Goal: Task Accomplishment & Management: Use online tool/utility

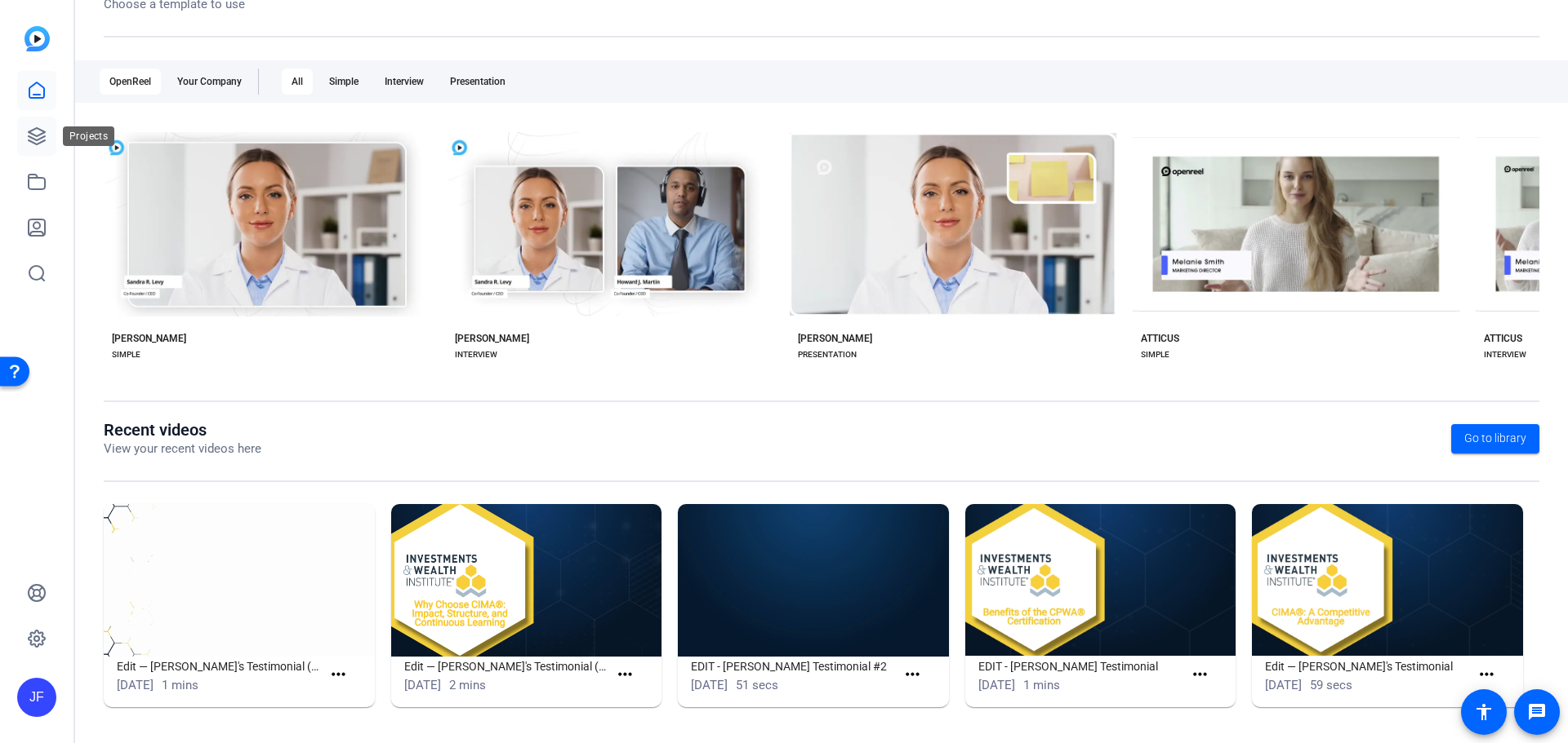
click at [38, 135] on icon at bounding box center [37, 136] width 19 height 19
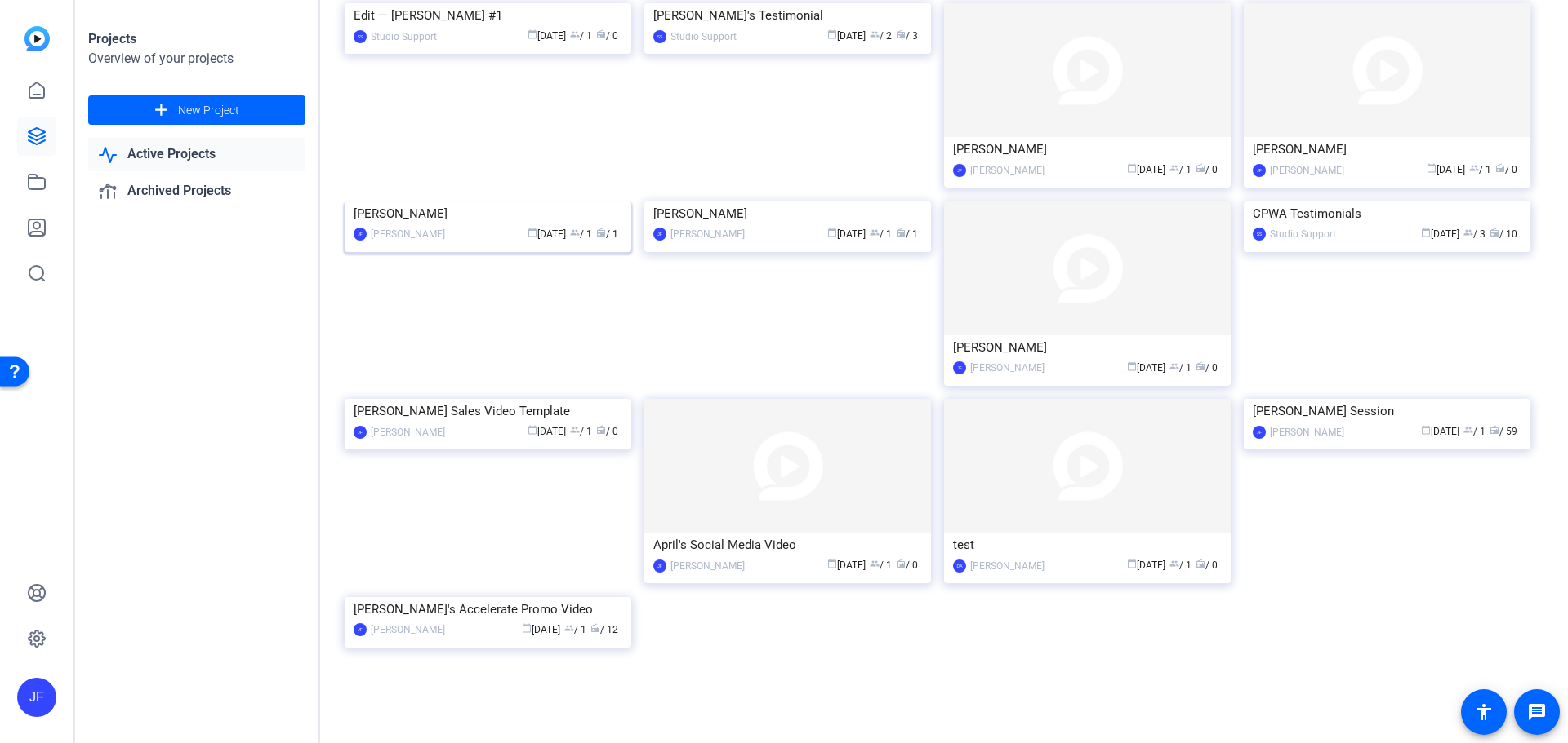
scroll to position [2626, 0]
click at [559, 399] on img at bounding box center [488, 399] width 287 height 0
click at [1326, 399] on img at bounding box center [1386, 399] width 287 height 0
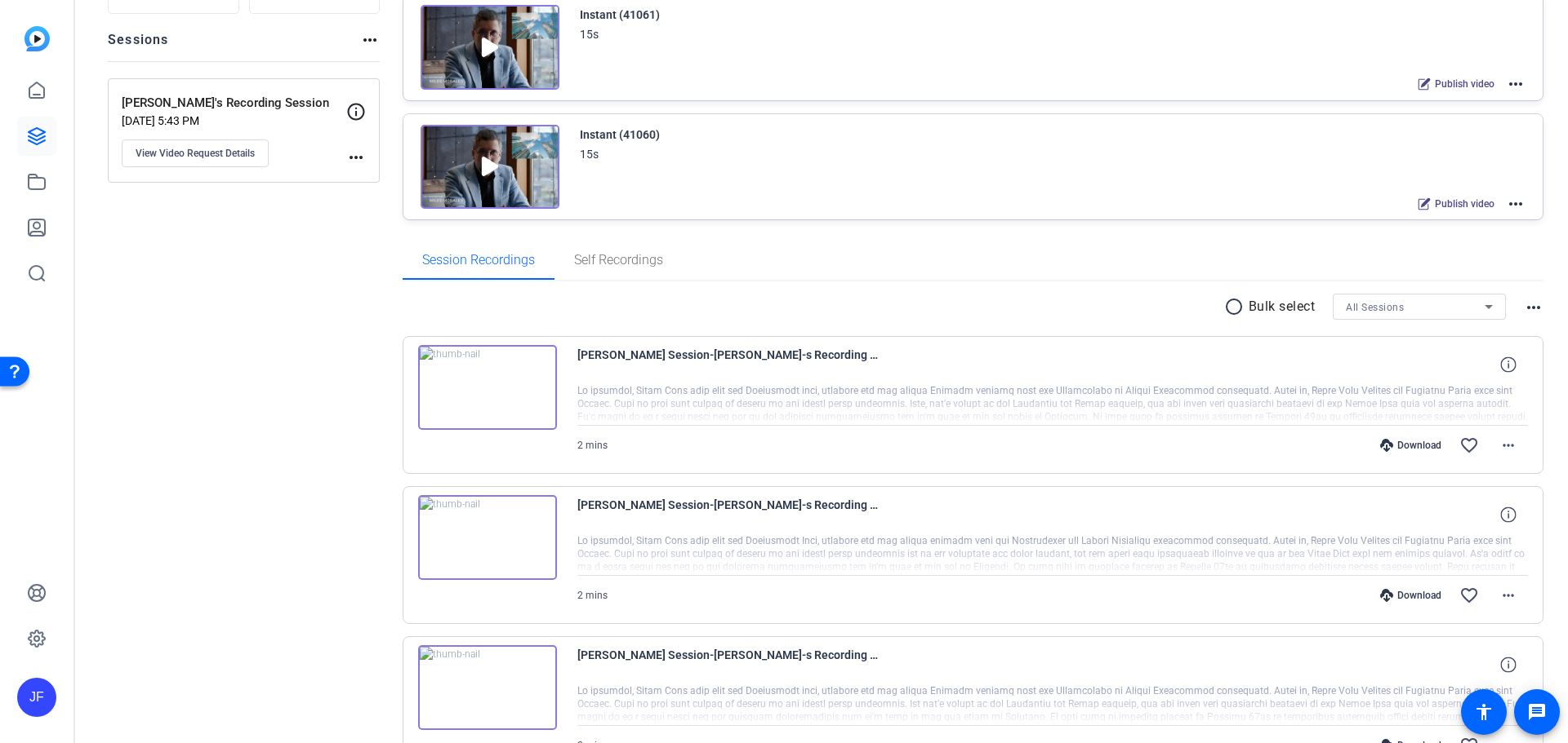
scroll to position [163, 0]
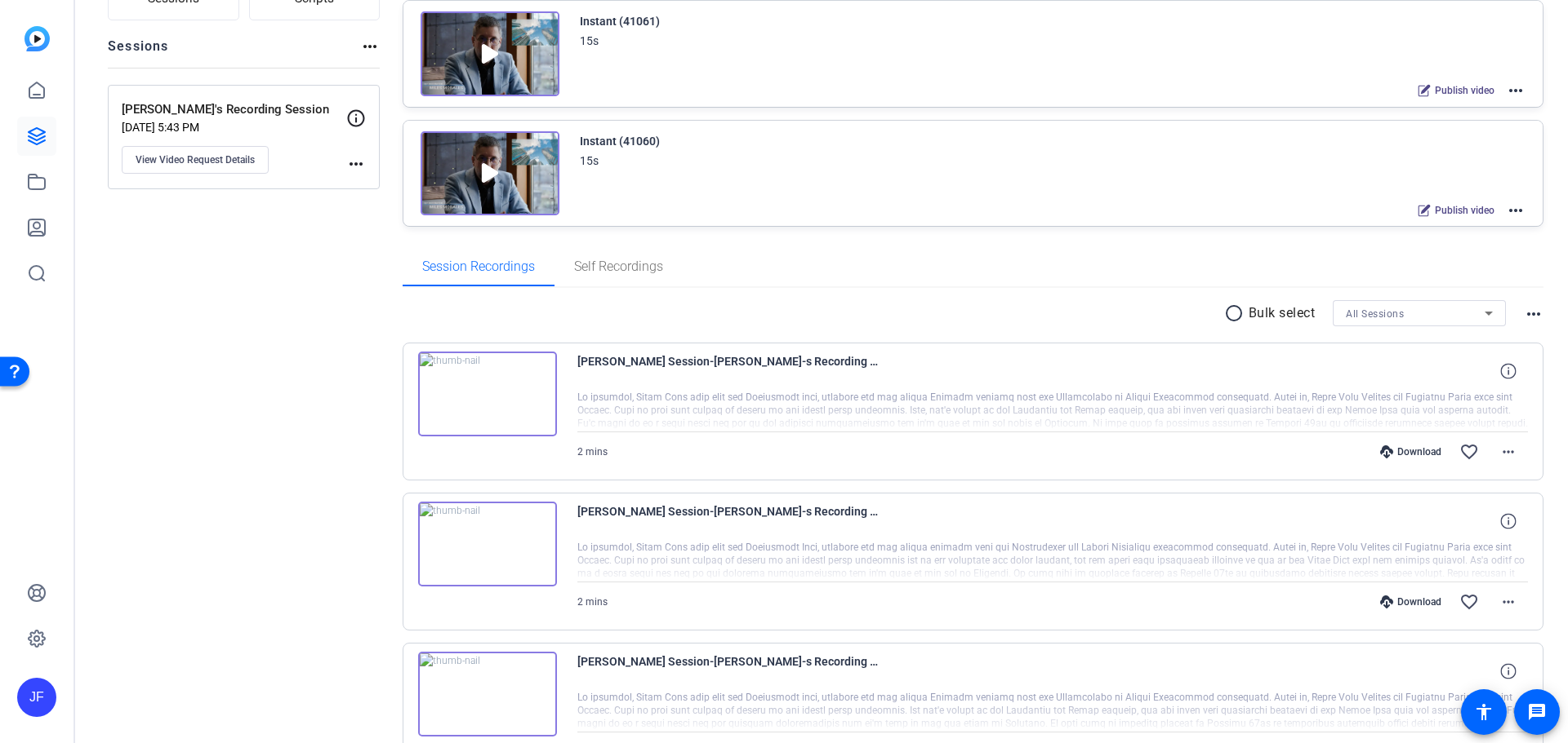
click at [540, 360] on img at bounding box center [488, 394] width 139 height 85
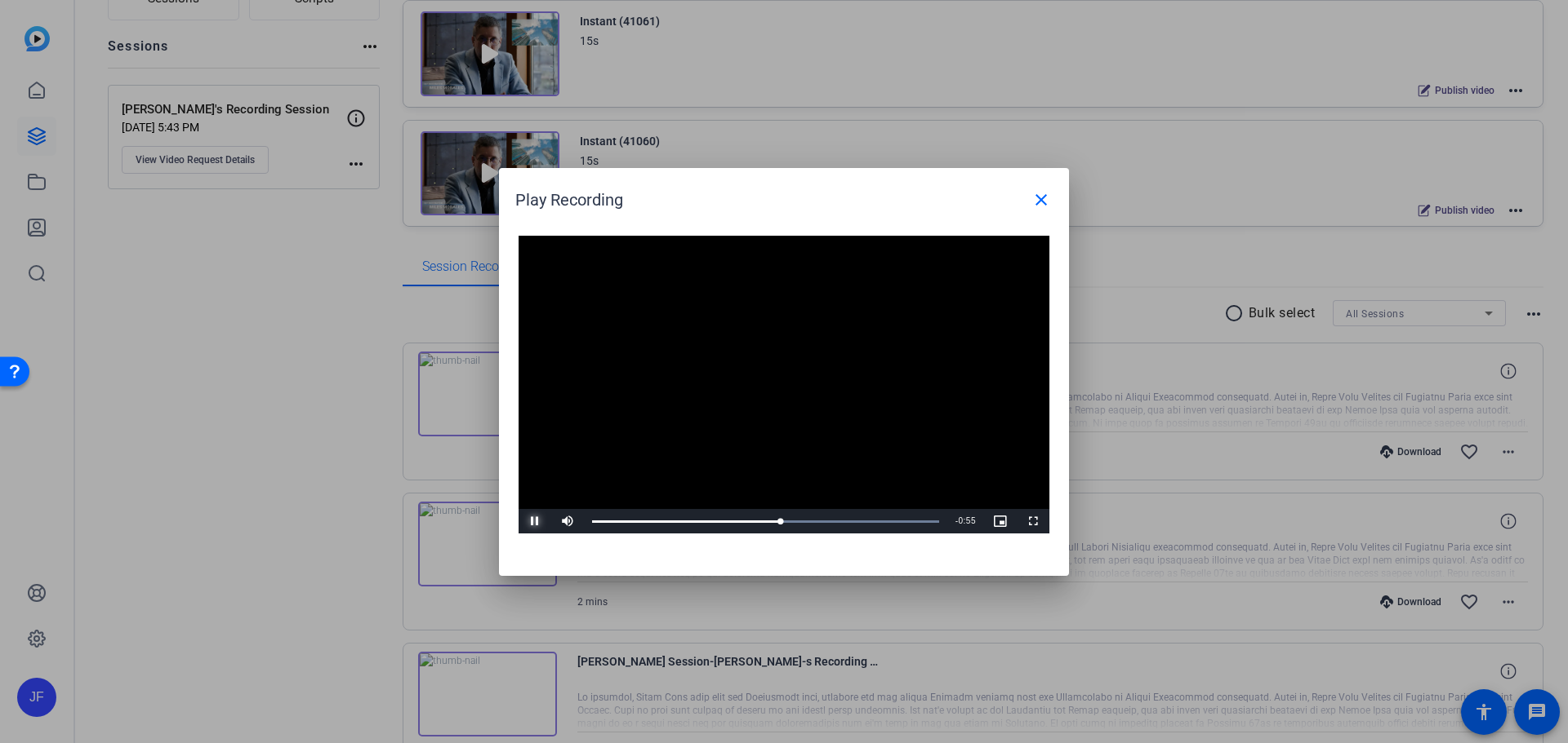
click at [532, 521] on span "Video Player" at bounding box center [535, 521] width 33 height 0
click at [528, 521] on span "Video Player" at bounding box center [535, 521] width 33 height 0
click at [737, 517] on div "Loaded : 100.00% 0:50 1:09" at bounding box center [766, 521] width 363 height 24
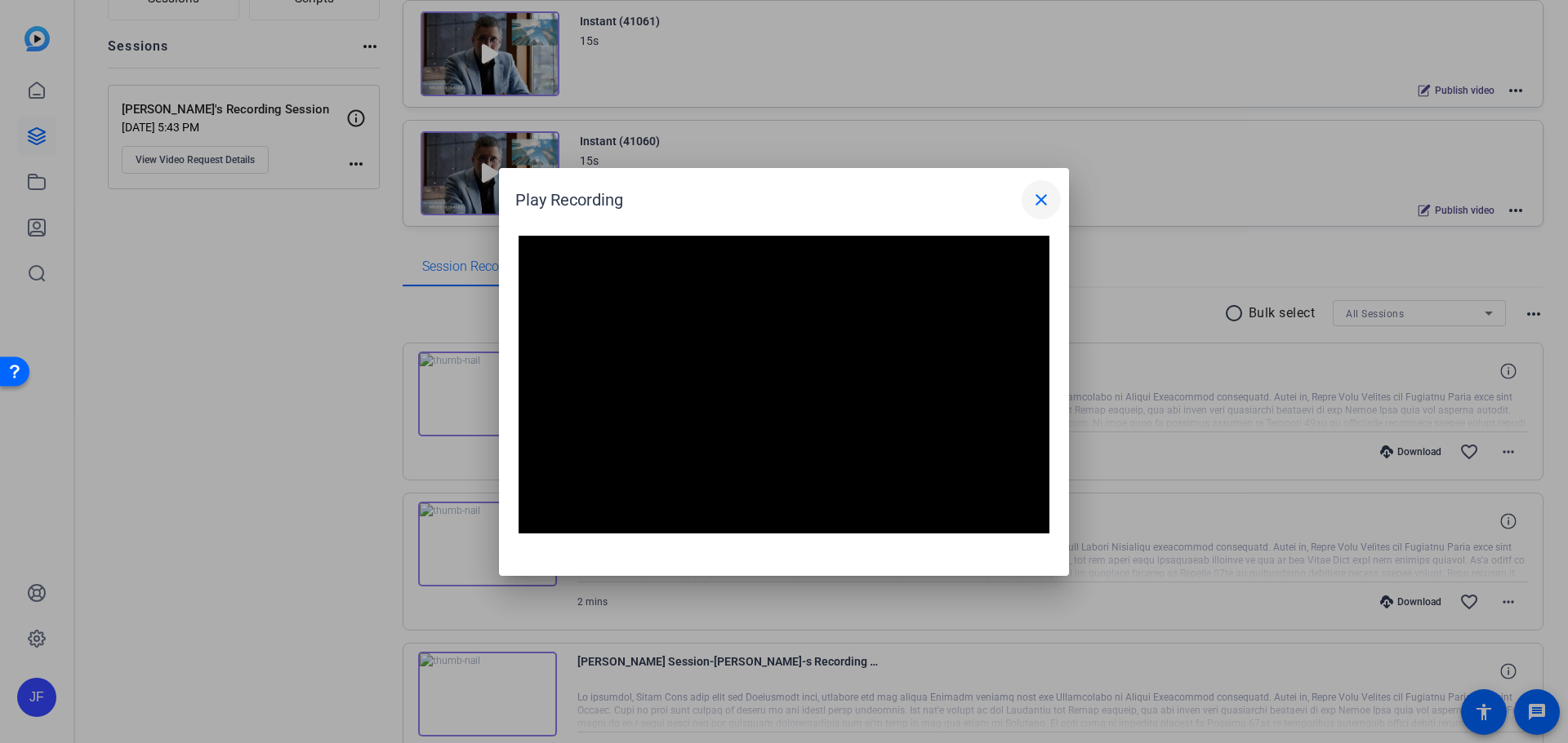
click at [1043, 199] on mat-icon "close" at bounding box center [1041, 200] width 19 height 19
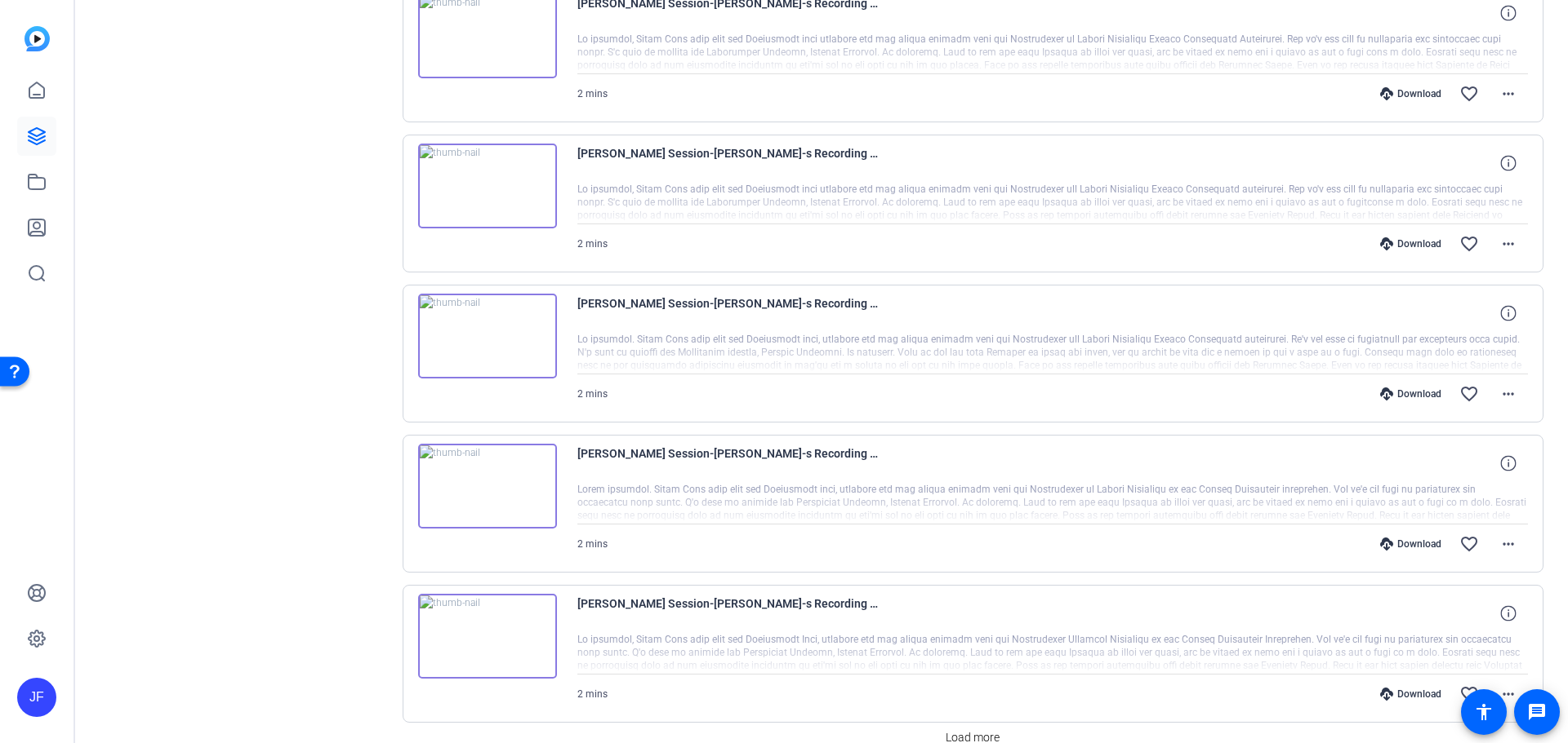
scroll to position [1354, 0]
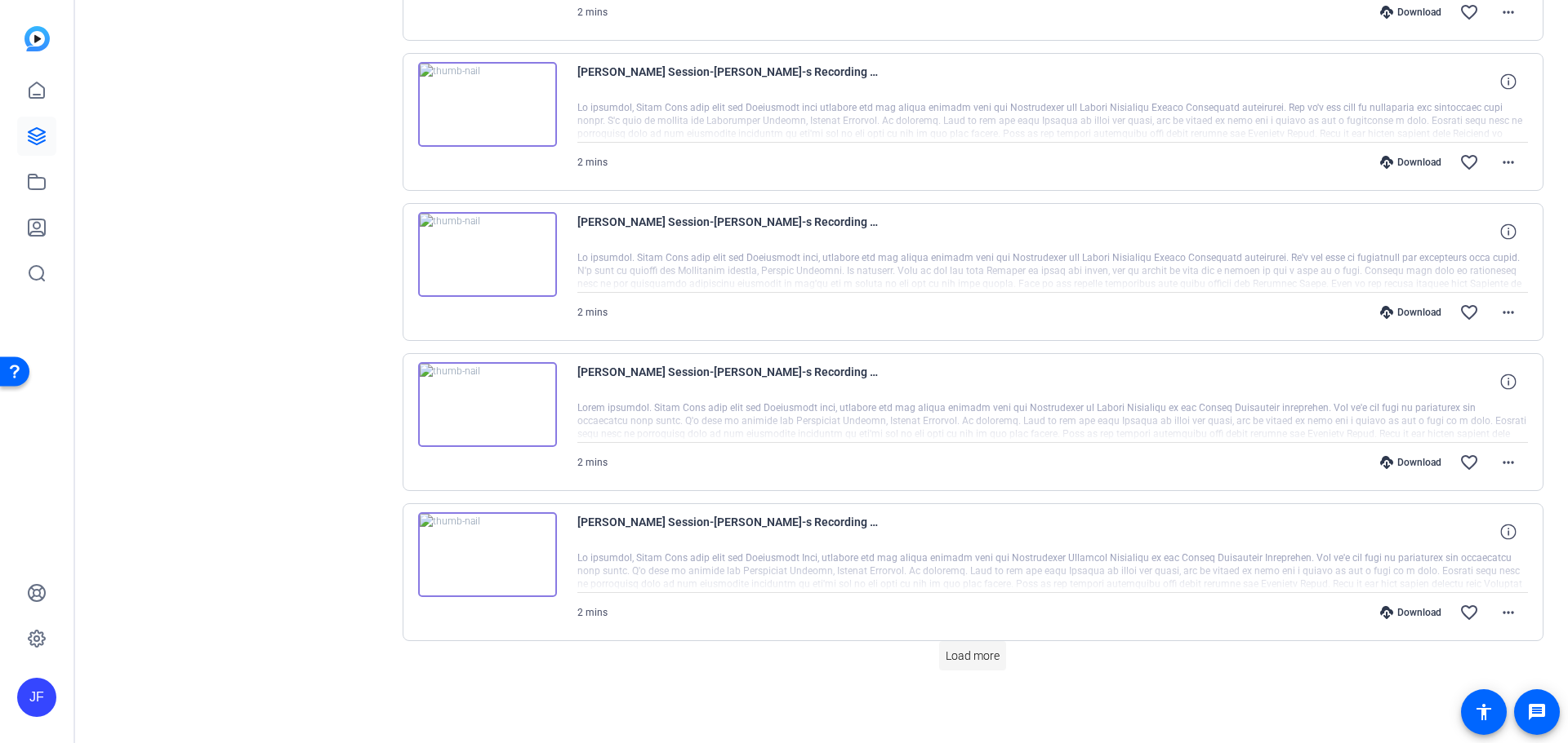
click at [977, 649] on span "Load more" at bounding box center [972, 656] width 54 height 17
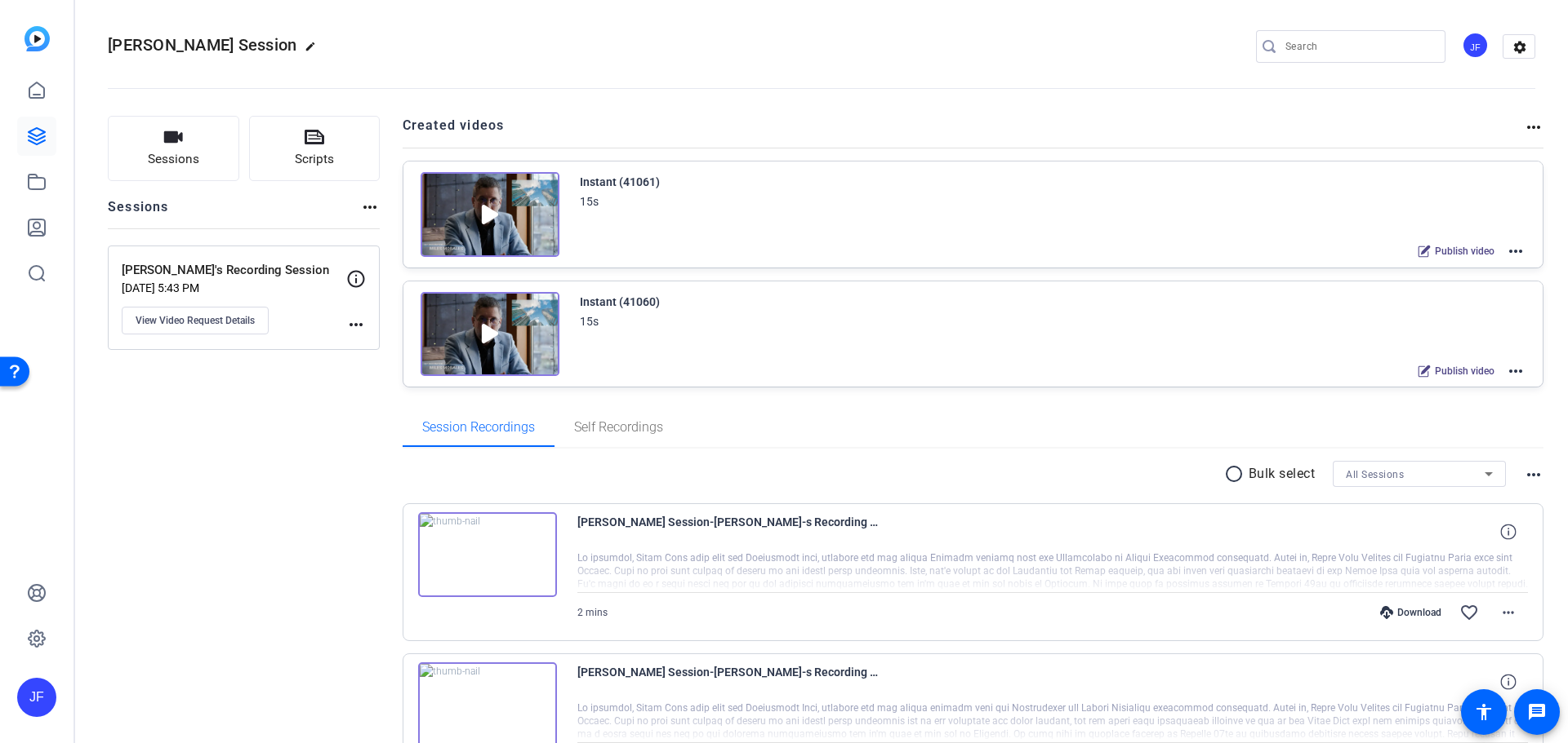
scroll to position [0, 0]
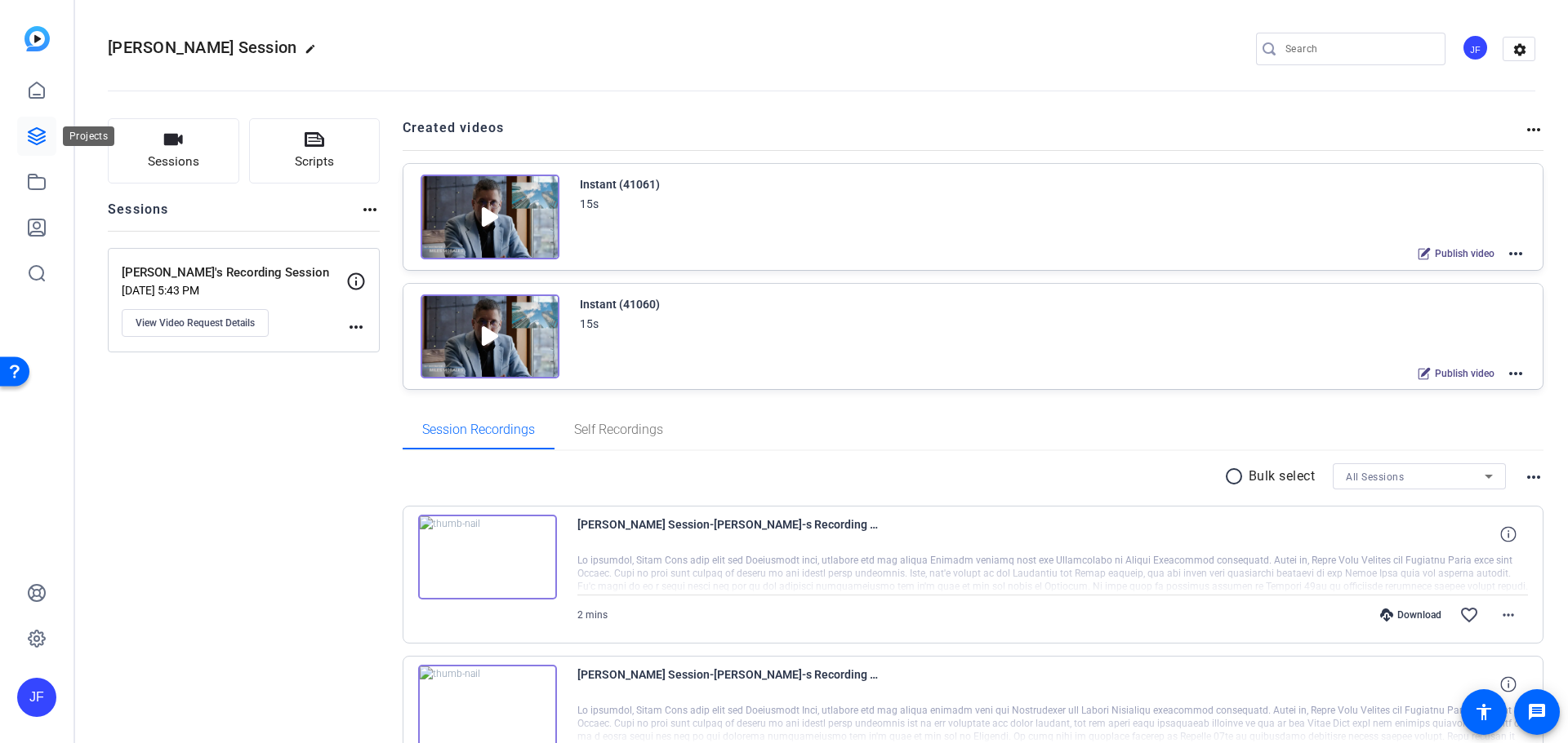
click at [25, 136] on link at bounding box center [37, 136] width 40 height 40
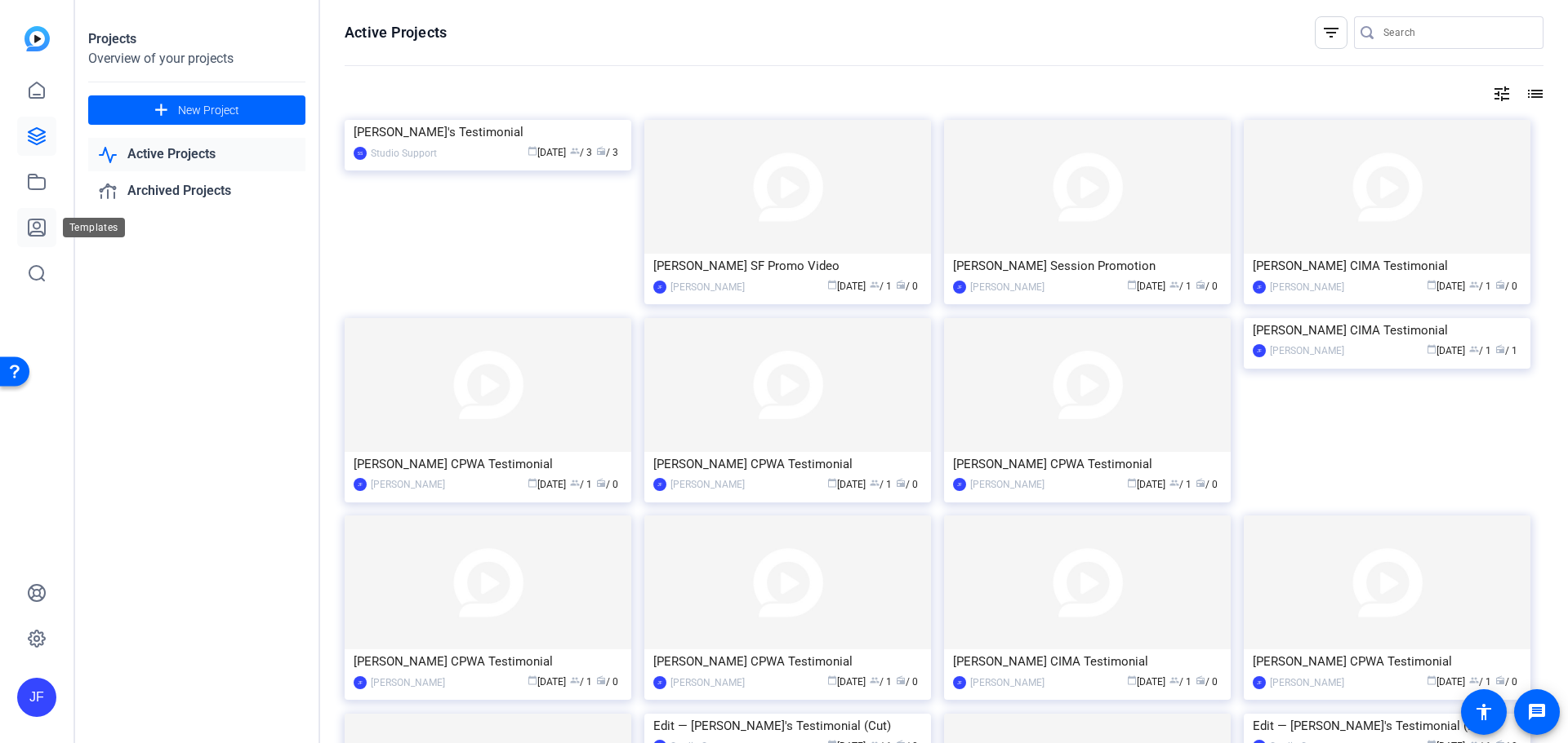
click at [35, 219] on icon at bounding box center [37, 227] width 16 height 16
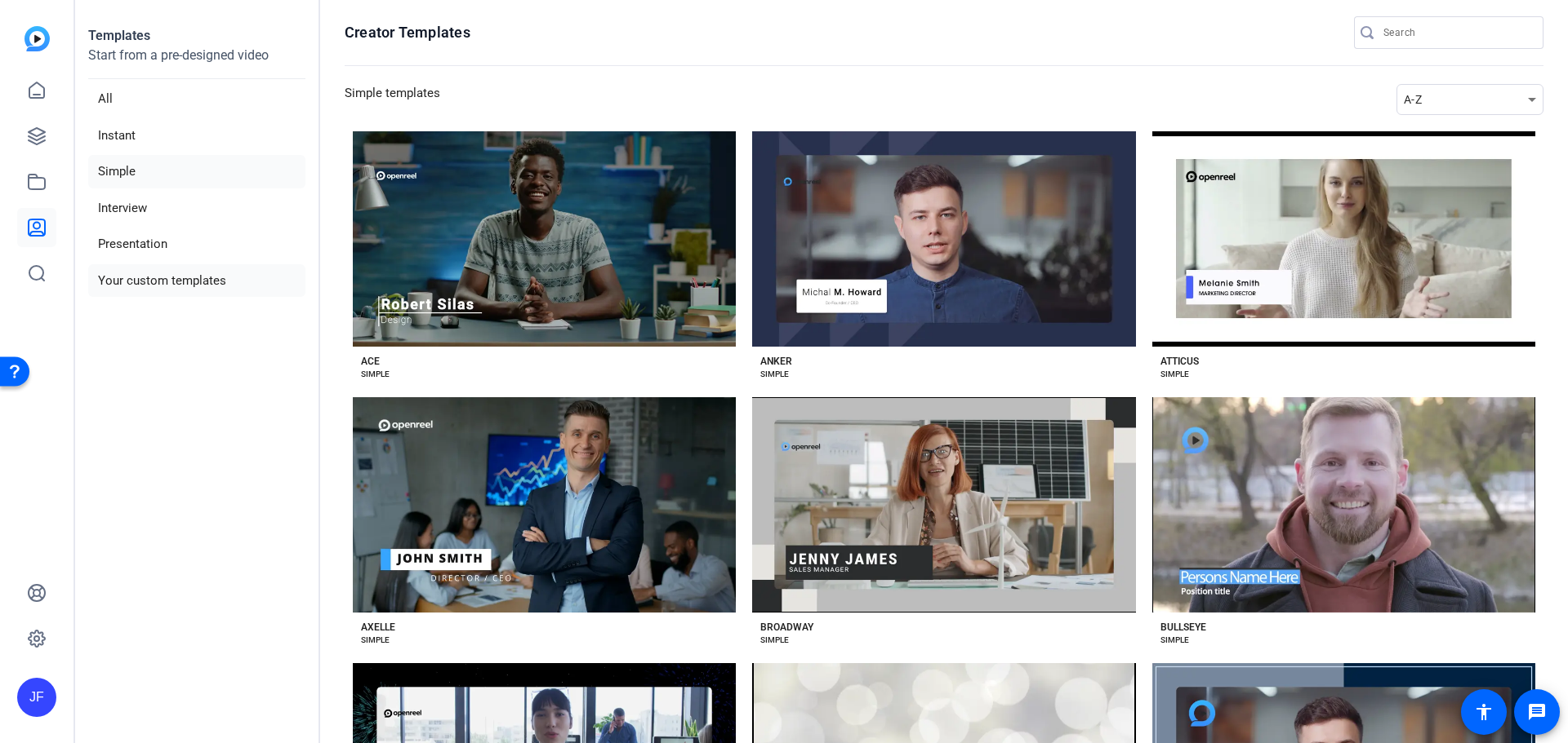
click at [146, 278] on li "Your custom templates" at bounding box center [196, 281] width 217 height 34
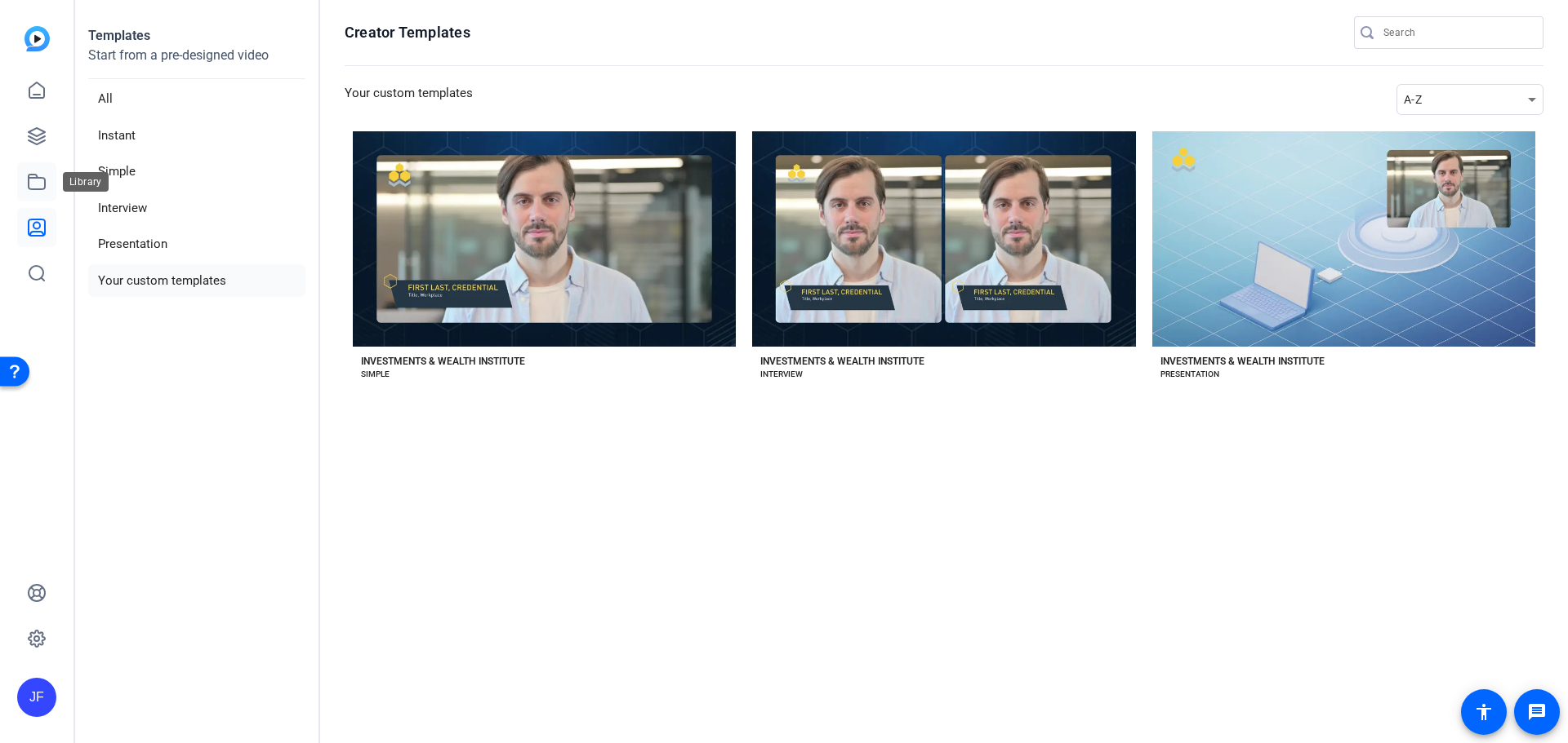
click at [31, 174] on icon at bounding box center [37, 181] width 19 height 19
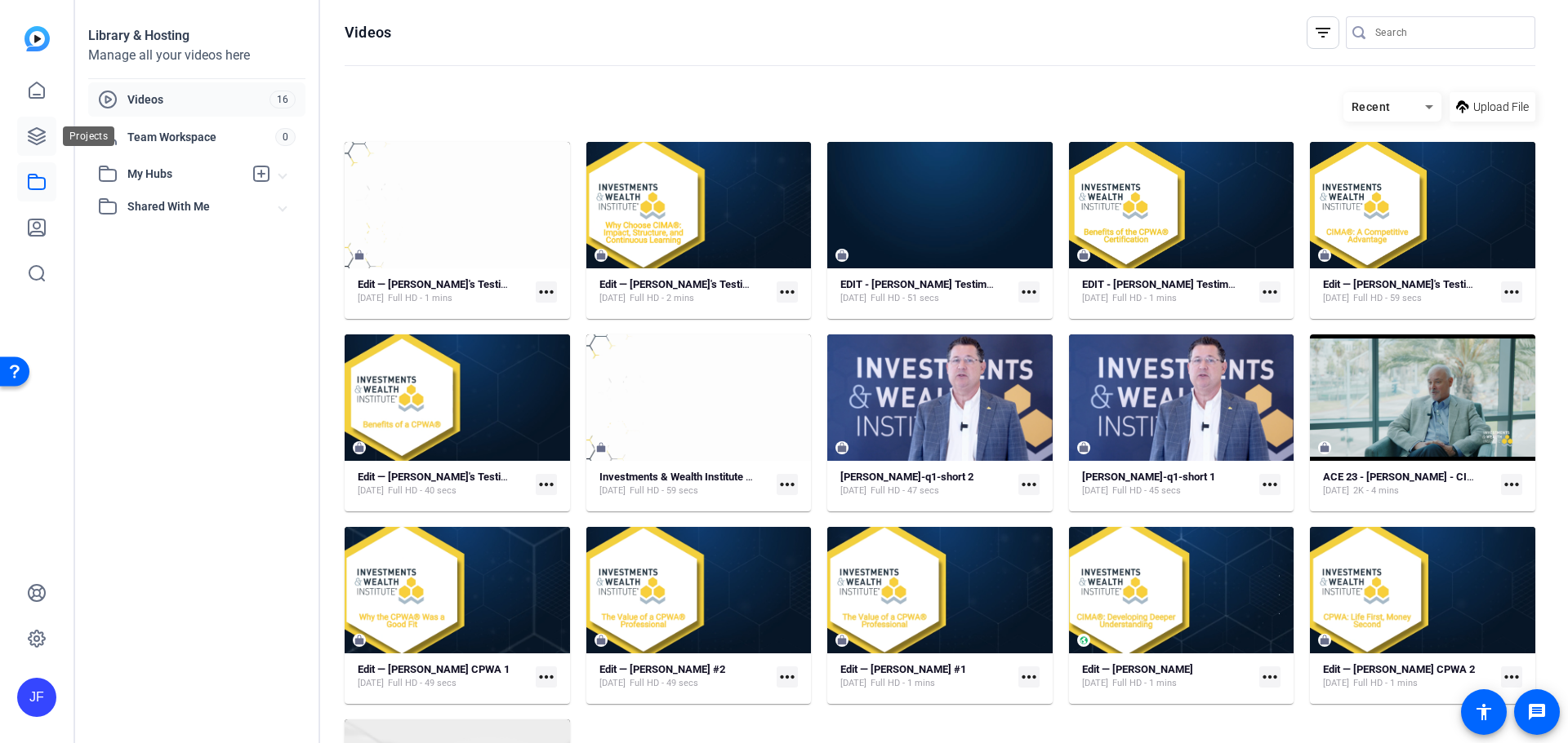
click at [44, 140] on icon at bounding box center [37, 136] width 19 height 19
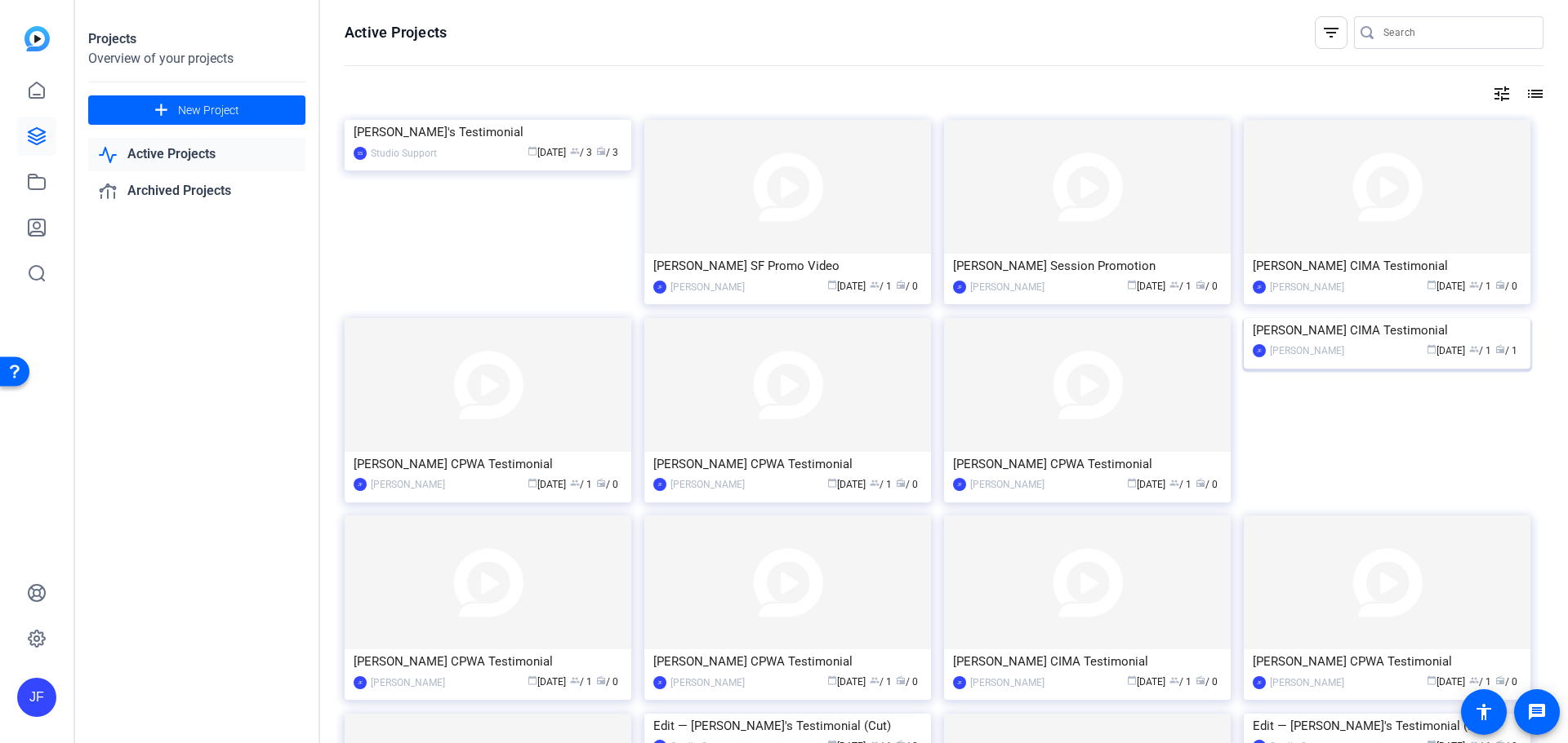
click at [1413, 318] on img at bounding box center [1386, 318] width 287 height 0
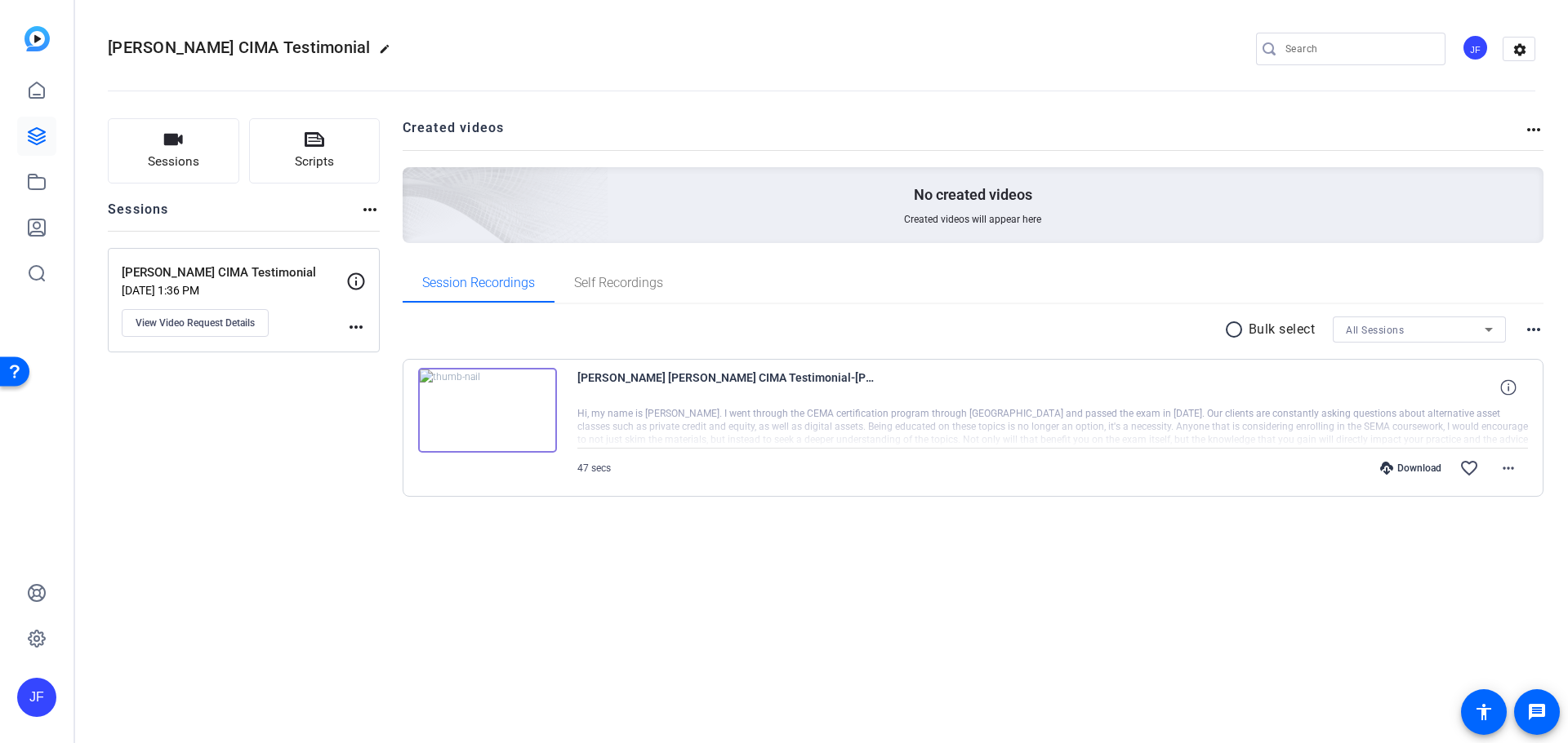
click at [483, 399] on img at bounding box center [488, 410] width 139 height 85
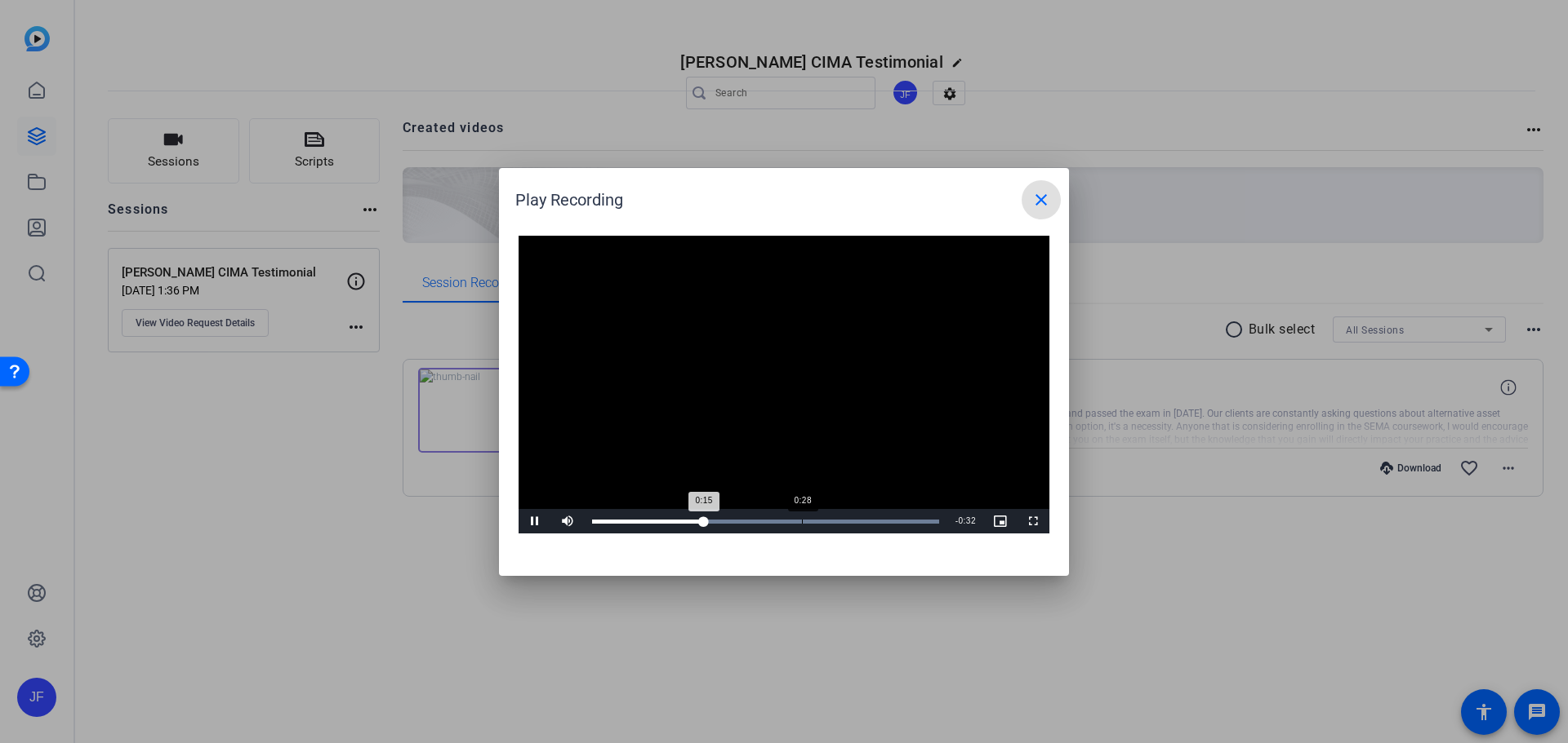
click at [801, 518] on div "Loaded : 100.00% 0:28 0:15" at bounding box center [766, 521] width 363 height 24
click at [847, 516] on div "Loaded : 100.00% 0:34 0:28" at bounding box center [766, 521] width 363 height 24
click at [879, 515] on div "Loaded : 100.00% 0:38 0:34" at bounding box center [766, 521] width 363 height 24
click at [907, 515] on div "Loaded : 100.00% 0:42 0:38" at bounding box center [766, 521] width 363 height 24
click at [1044, 199] on mat-icon "close" at bounding box center [1041, 200] width 19 height 19
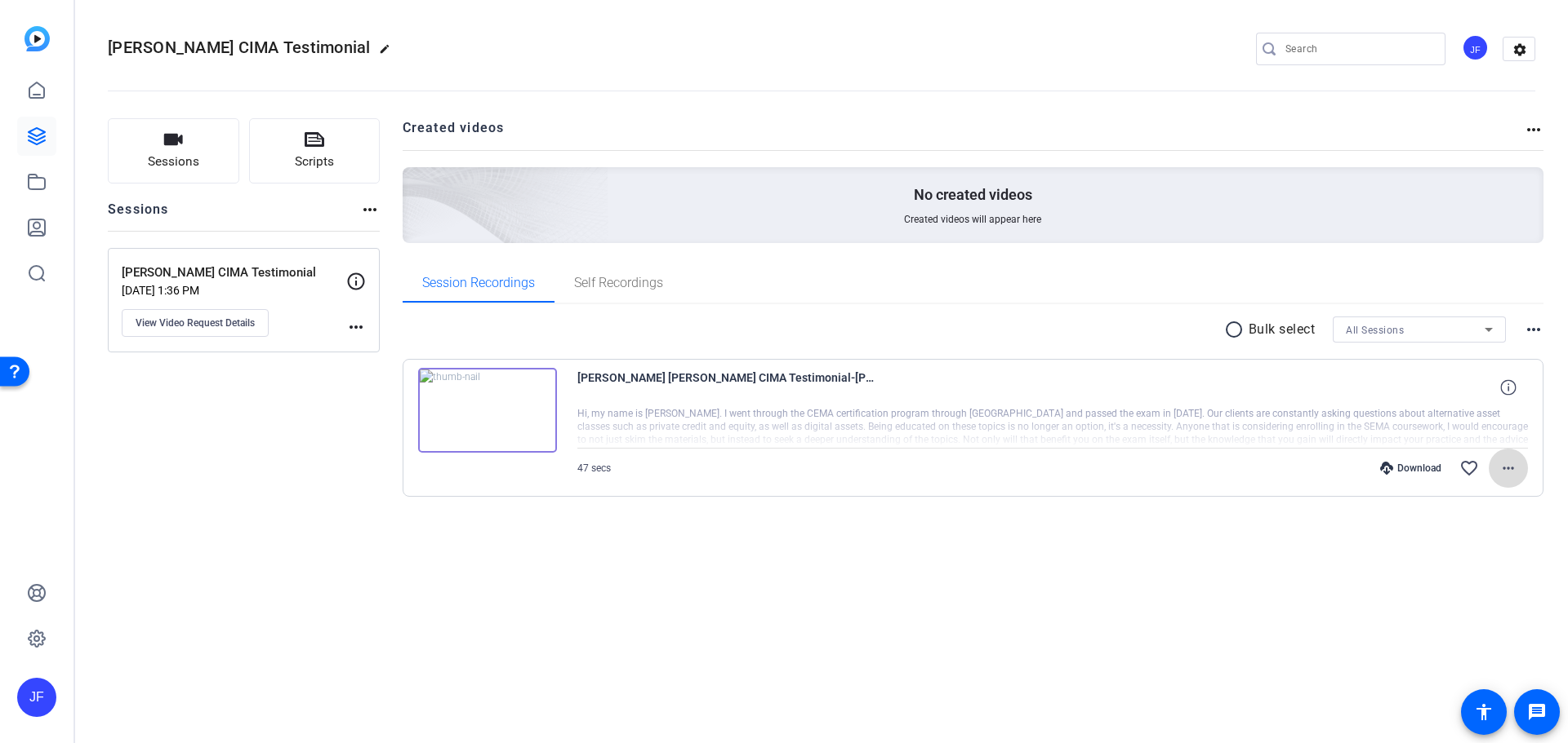
click at [1515, 466] on mat-icon "more_horiz" at bounding box center [1508, 468] width 19 height 19
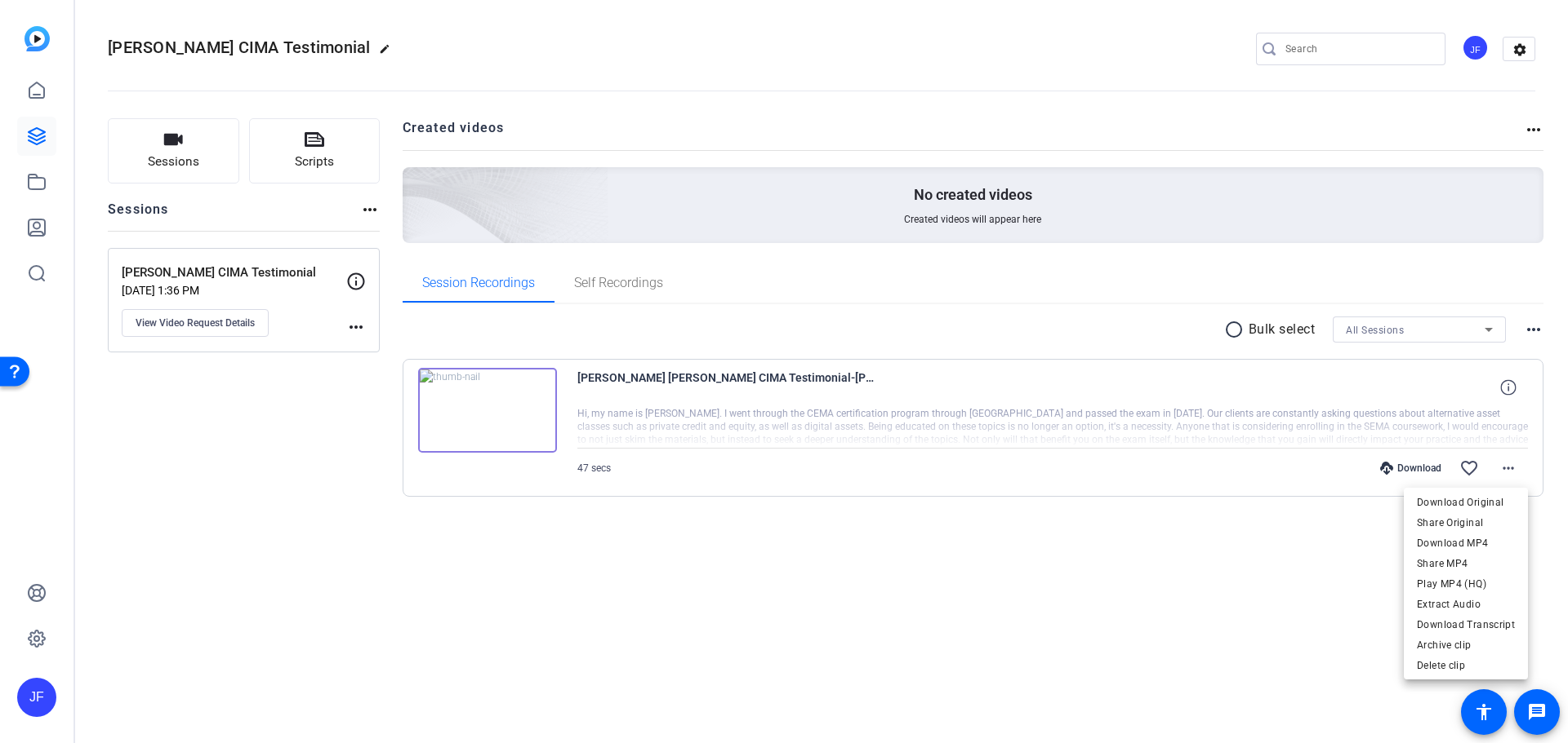
click at [637, 383] on div at bounding box center [784, 372] width 1568 height 743
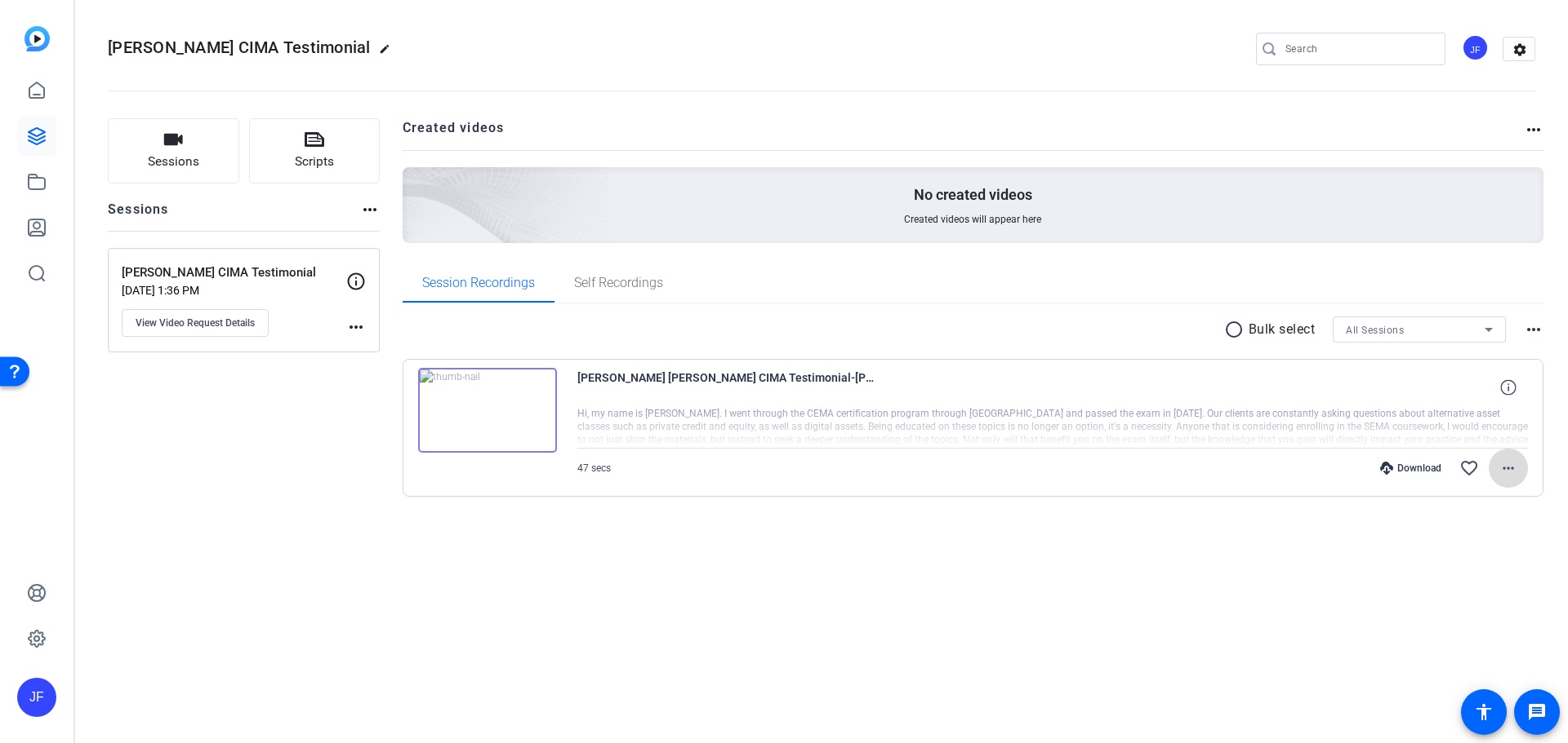
click at [1505, 470] on mat-icon "more_horiz" at bounding box center [1508, 468] width 19 height 19
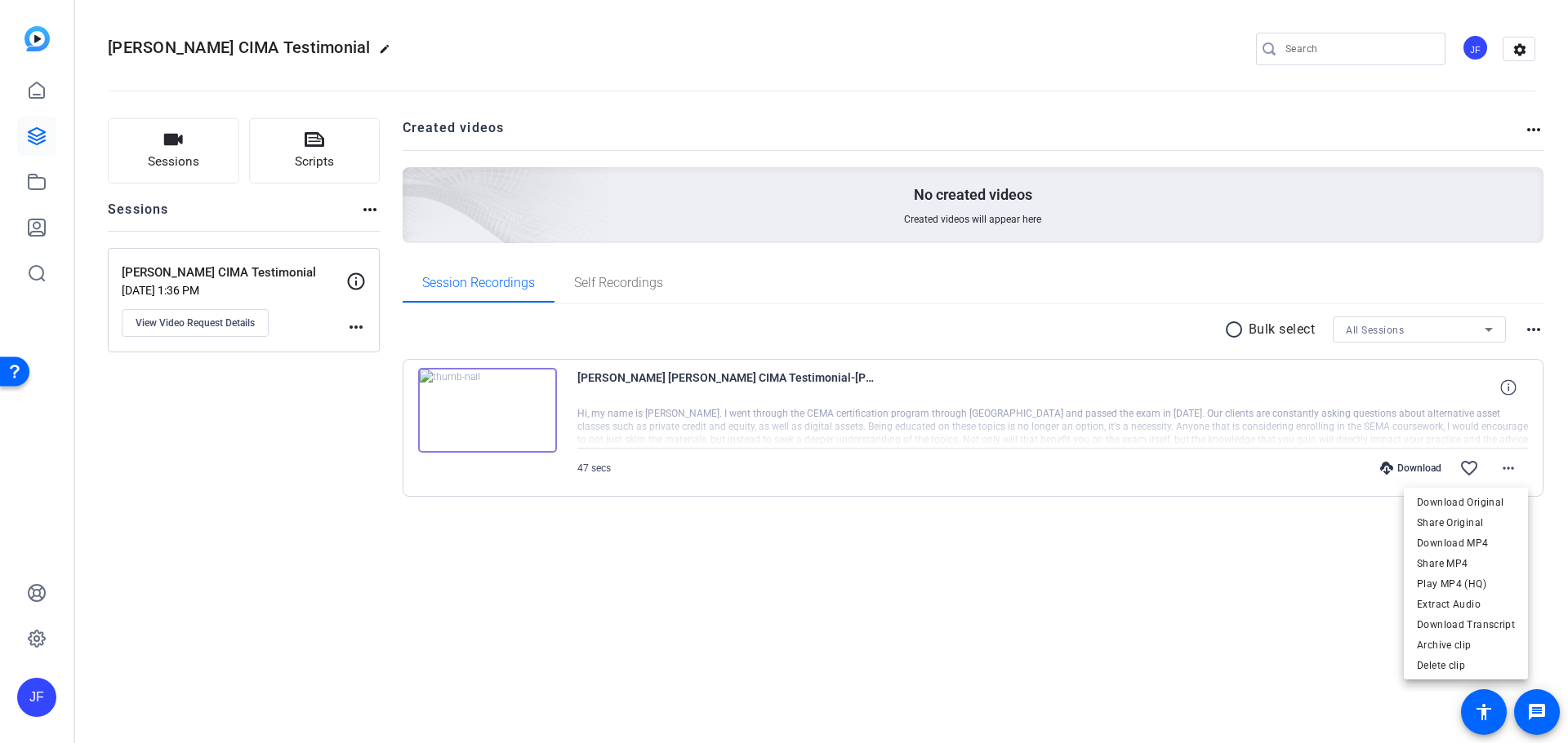
drag, startPoint x: 1490, startPoint y: 544, endPoint x: 1131, endPoint y: 535, distance: 359.1
click at [1131, 535] on div "Download Original Share Original Download MP4 Share MP4 Play MP4 (HQ) Extract A…" at bounding box center [784, 372] width 1568 height 743
click at [1476, 544] on span "Download MP4" at bounding box center [1465, 543] width 98 height 19
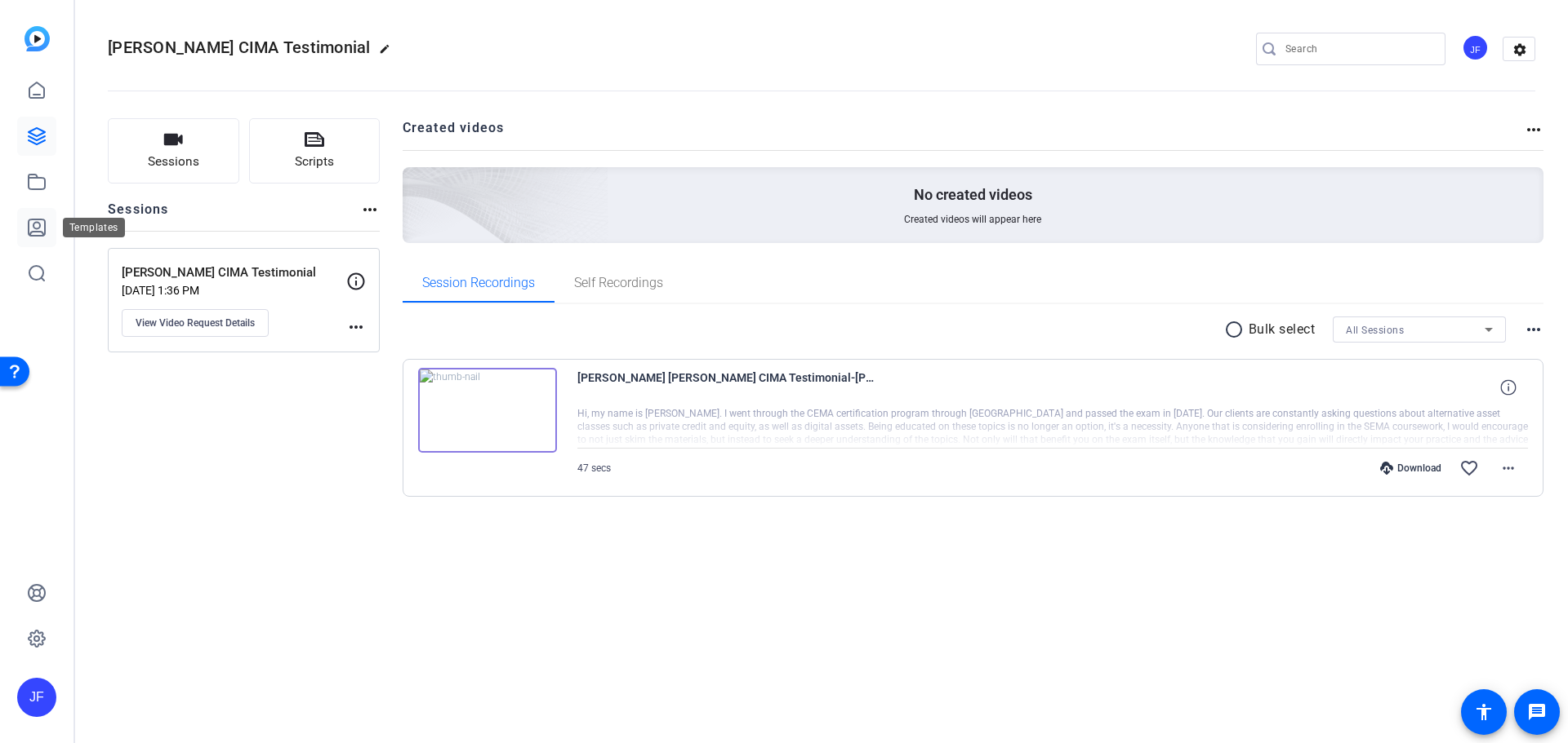
click at [38, 215] on link at bounding box center [37, 228] width 40 height 40
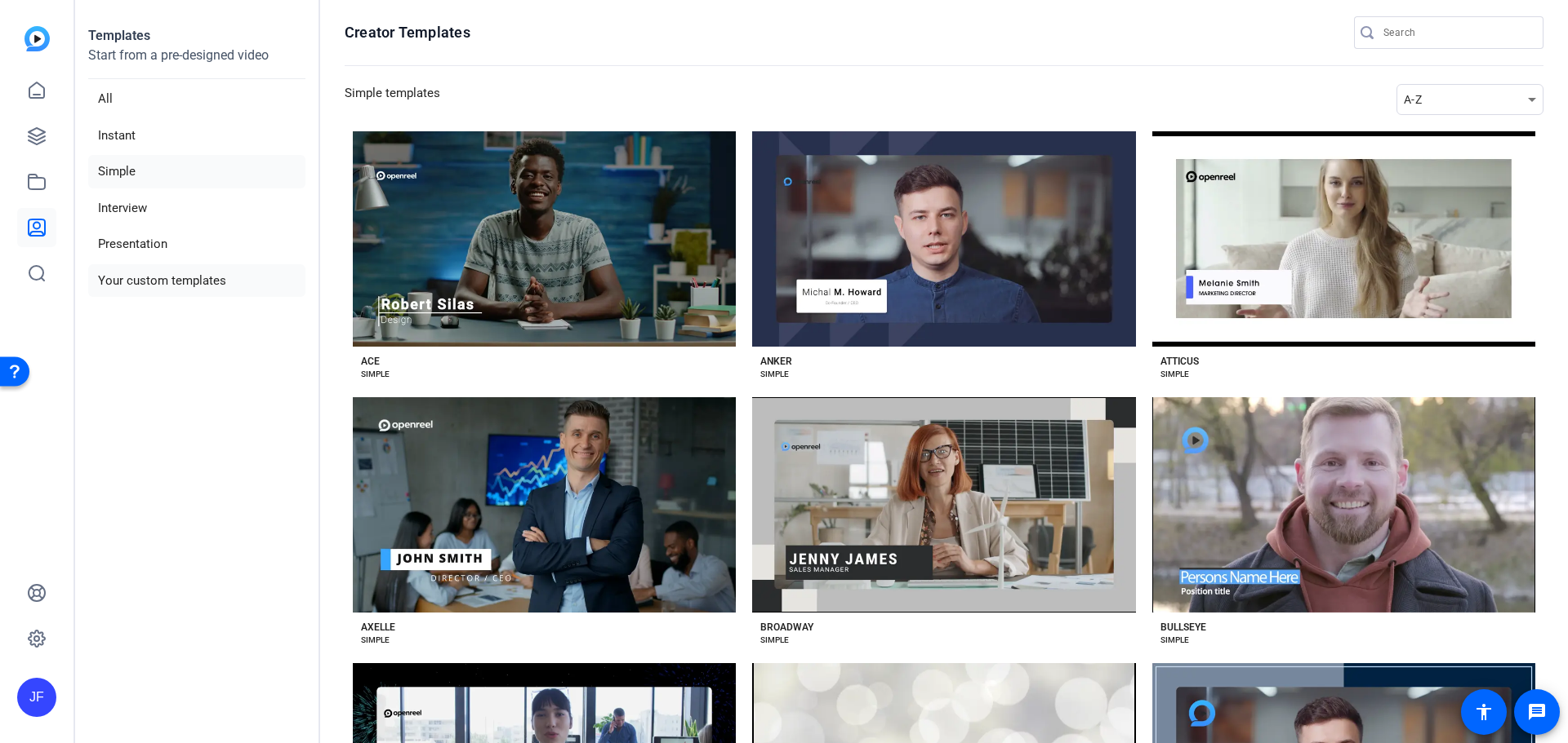
click at [154, 274] on li "Your custom templates" at bounding box center [196, 281] width 217 height 34
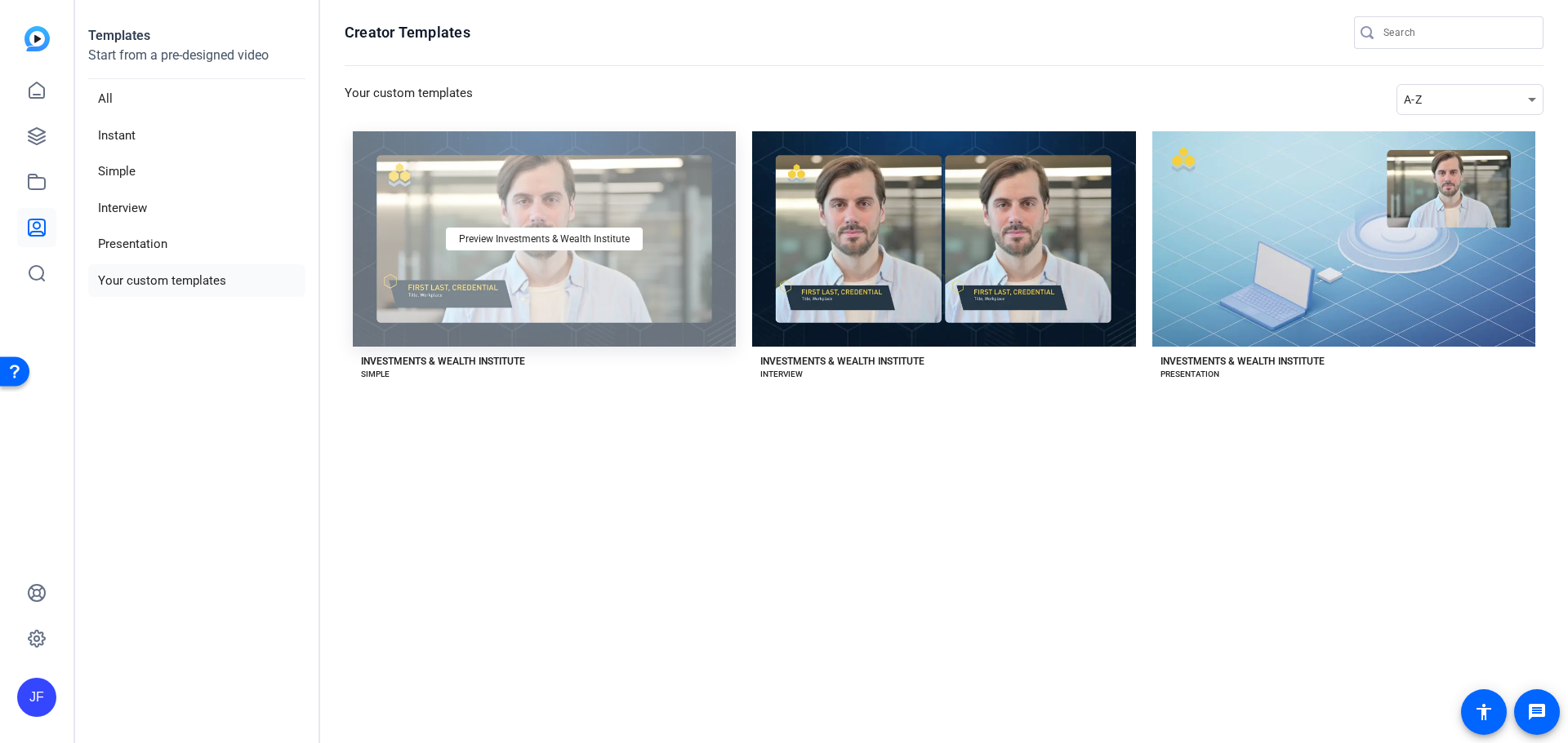
click at [588, 208] on div "Preview Investments & Wealth Institute" at bounding box center [544, 238] width 383 height 215
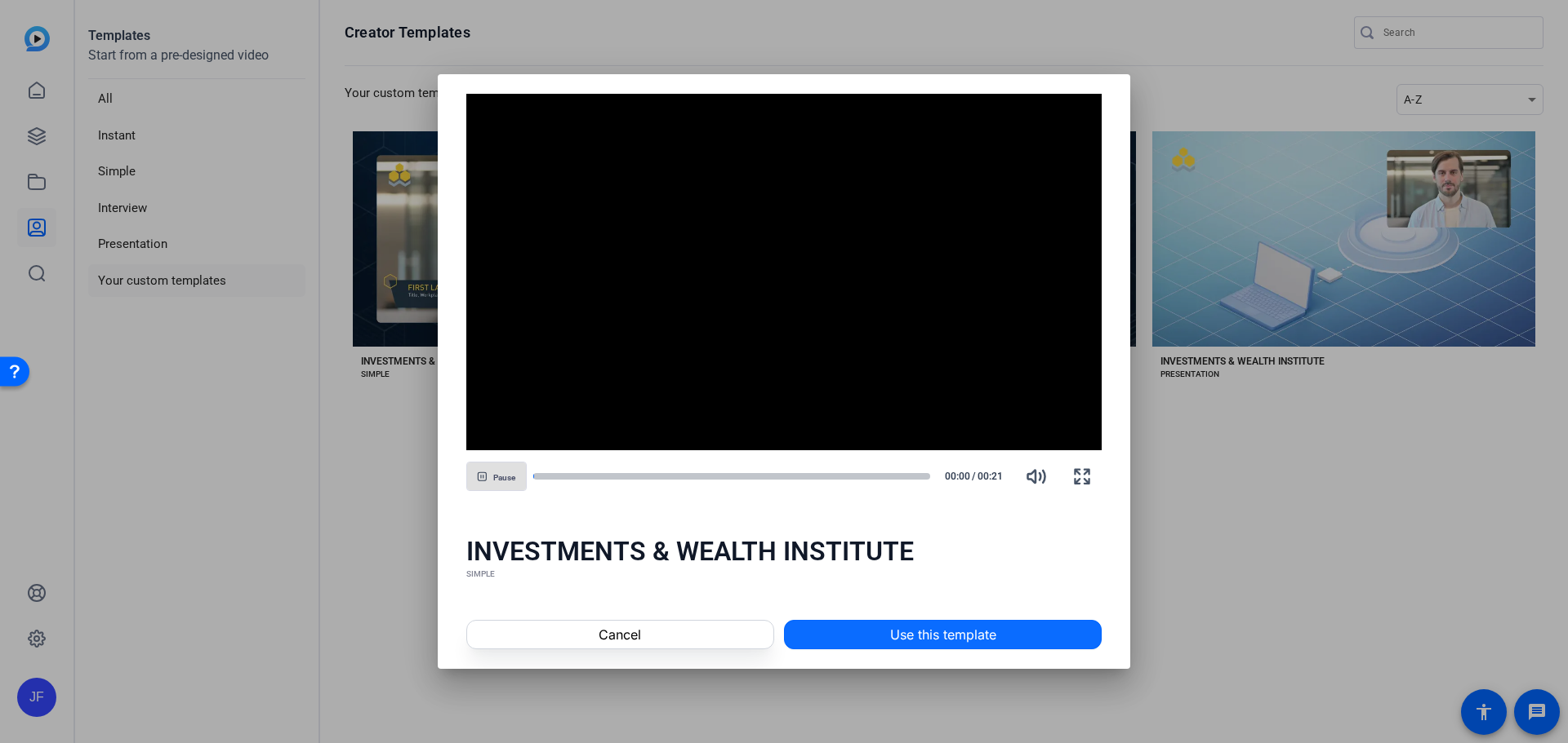
click at [912, 629] on span "Use this template" at bounding box center [943, 635] width 106 height 19
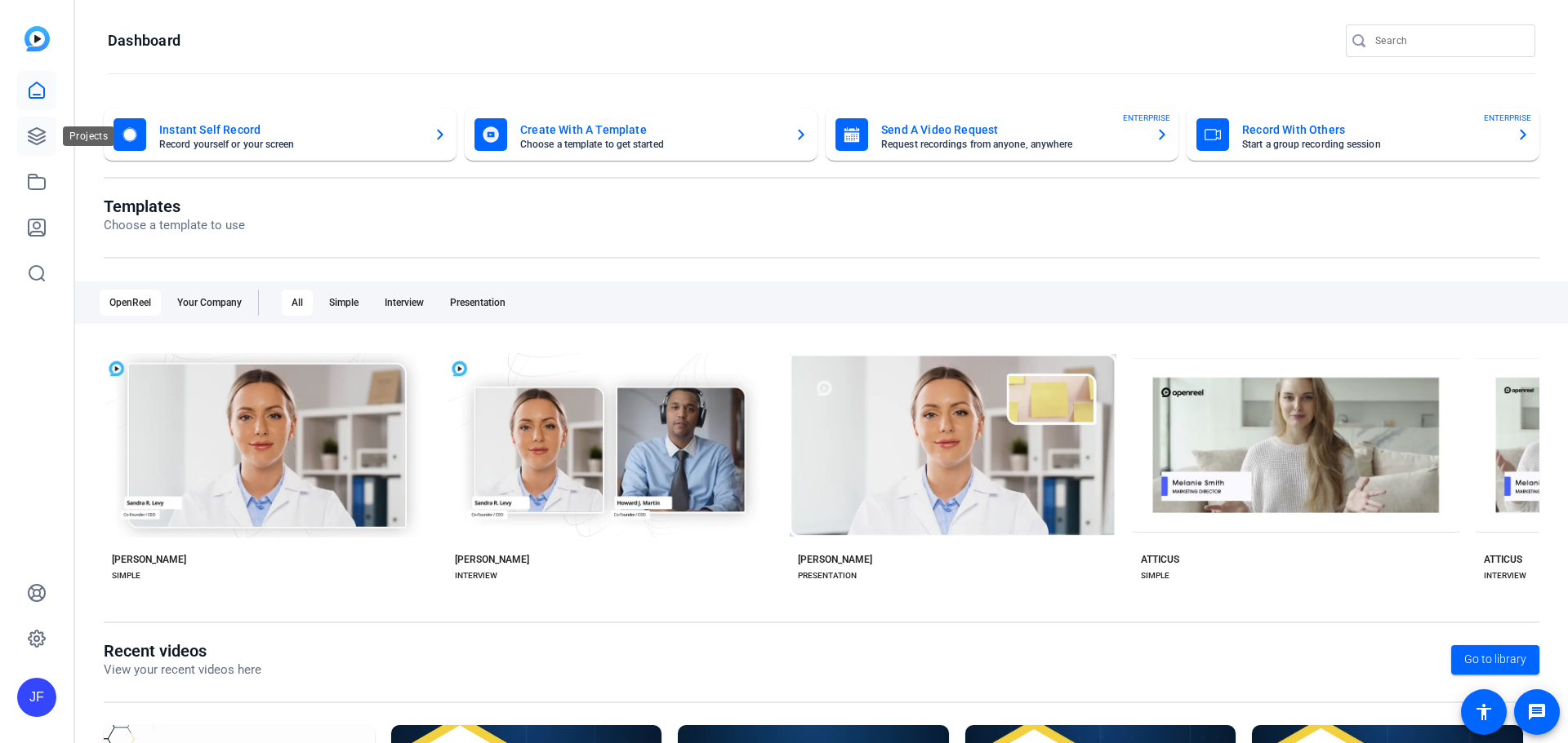
click at [42, 128] on icon at bounding box center [37, 136] width 19 height 19
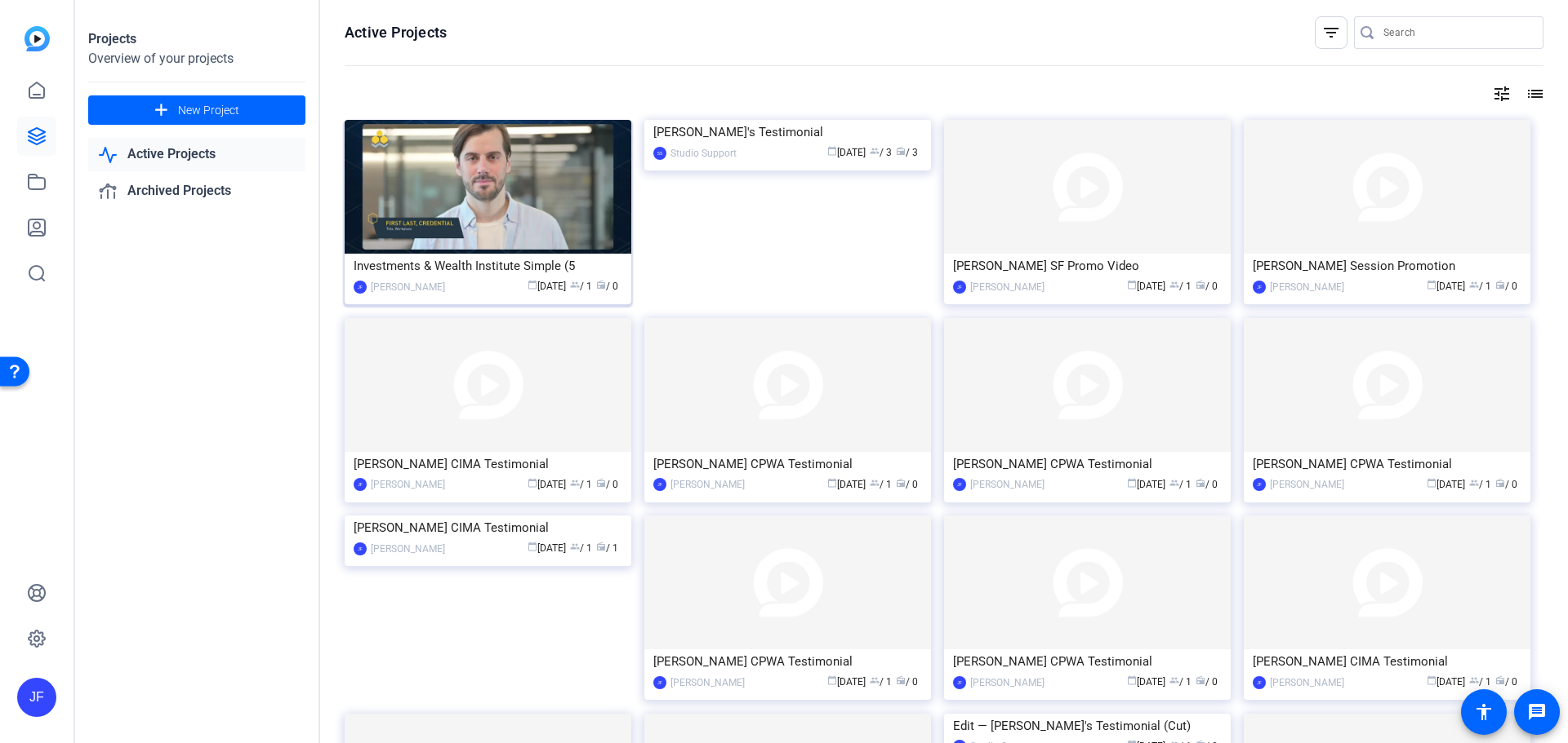
click at [490, 201] on img at bounding box center [488, 186] width 287 height 134
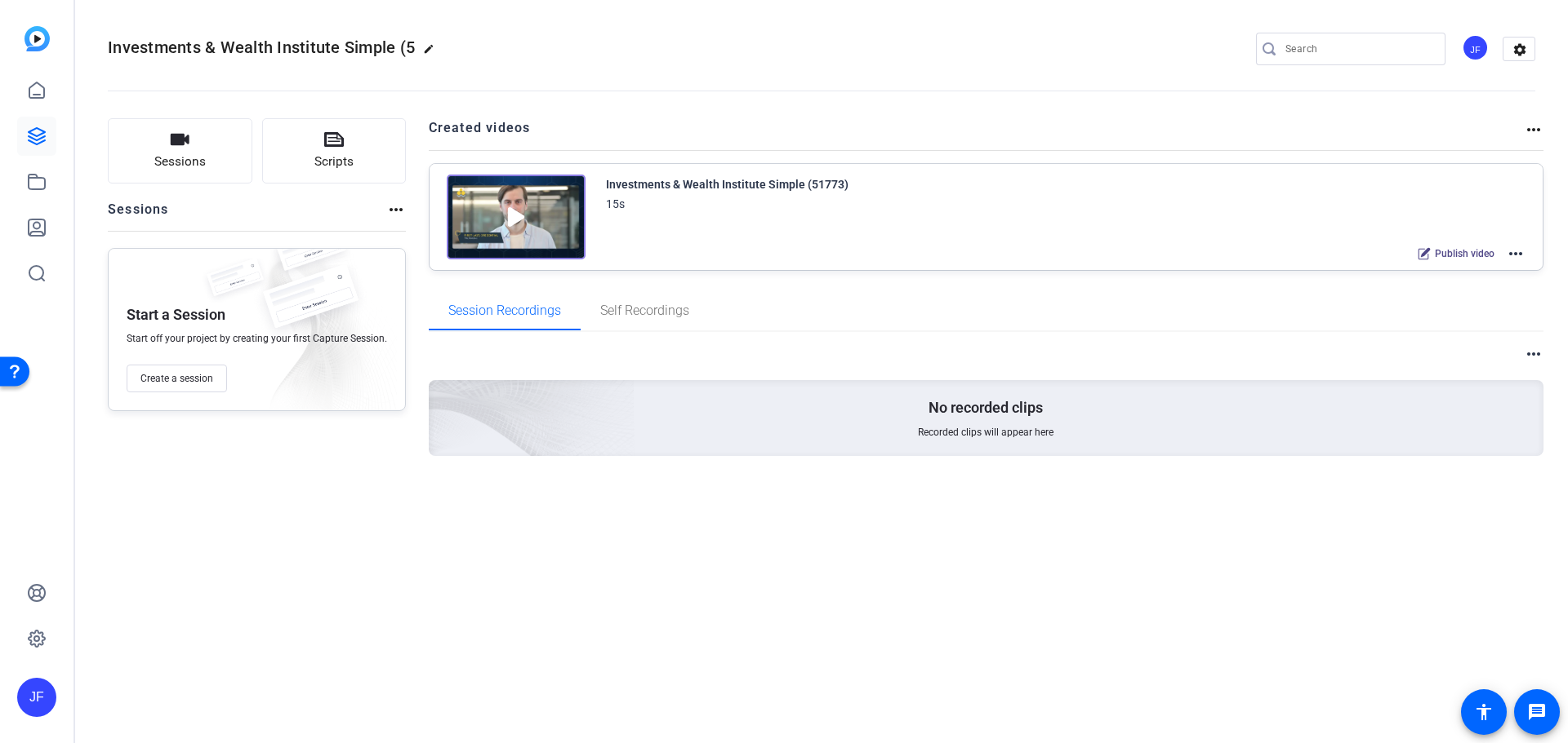
click at [548, 210] on img at bounding box center [517, 217] width 139 height 85
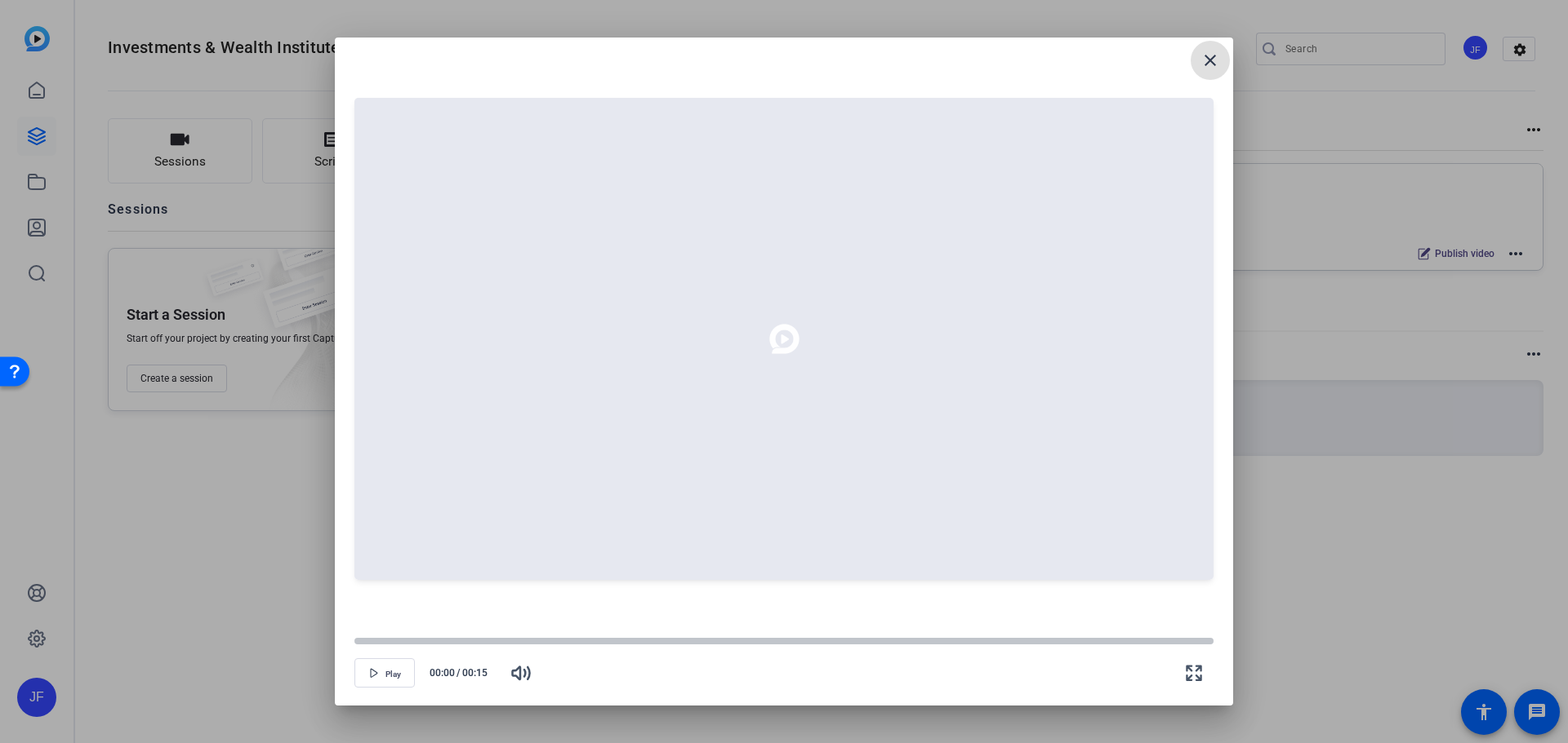
click at [1212, 57] on mat-icon "close" at bounding box center [1210, 60] width 19 height 19
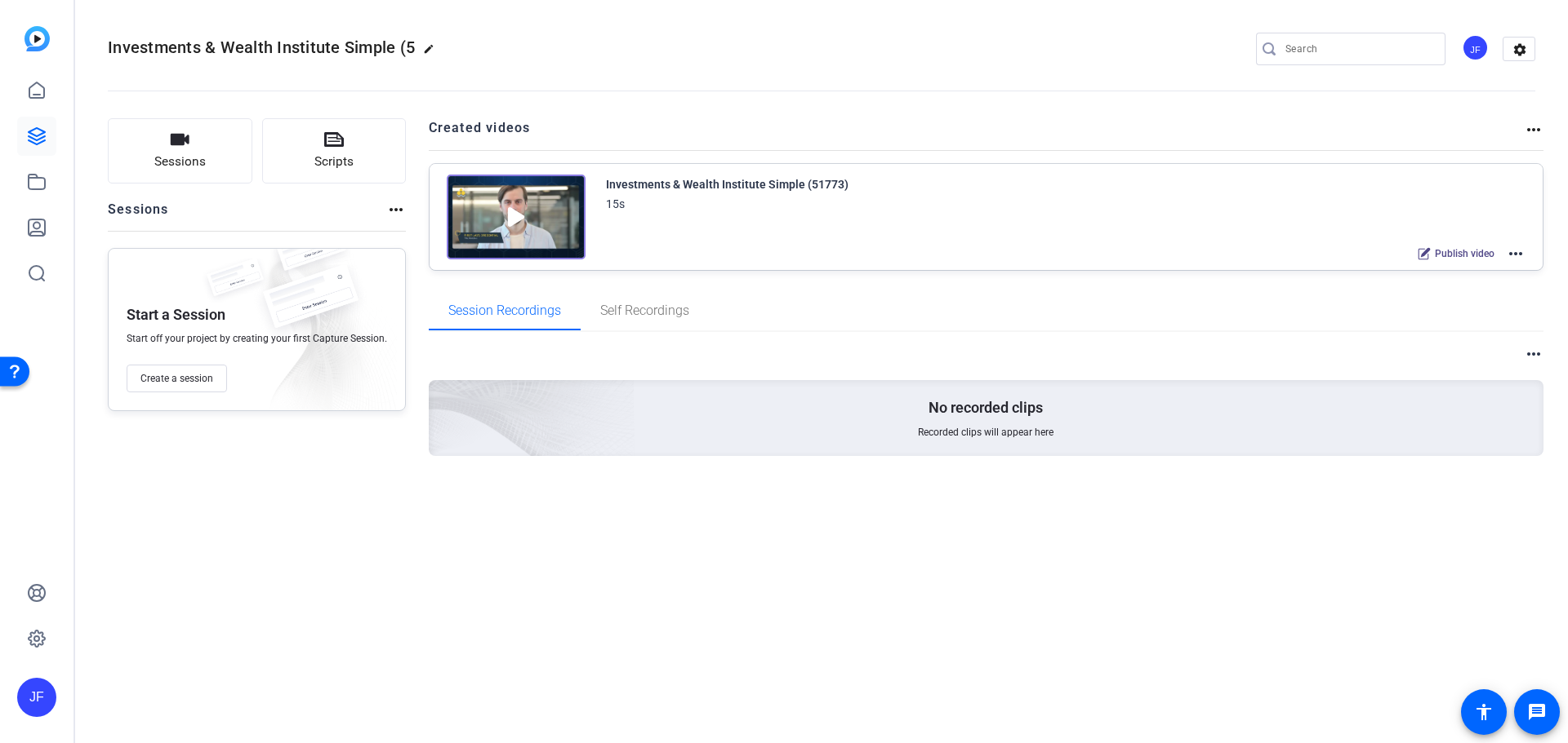
click at [1516, 246] on mat-icon "more_horiz" at bounding box center [1515, 254] width 19 height 19
click at [1460, 272] on span "Edit in Creator" at bounding box center [1456, 273] width 114 height 19
click at [39, 191] on icon at bounding box center [37, 181] width 19 height 19
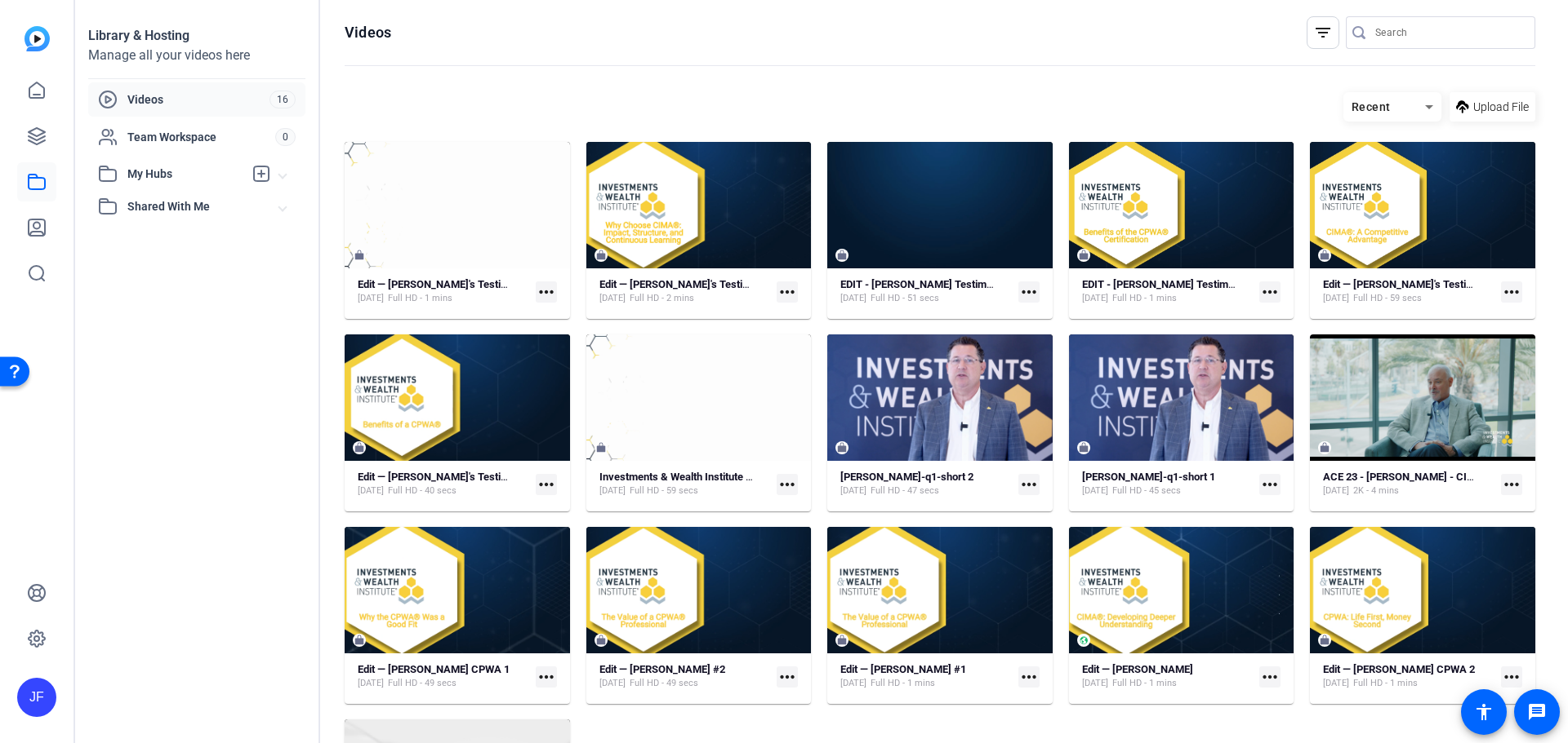
click at [141, 99] on span "Videos" at bounding box center [198, 99] width 142 height 16
click at [1493, 102] on span "Upload File" at bounding box center [1501, 107] width 56 height 17
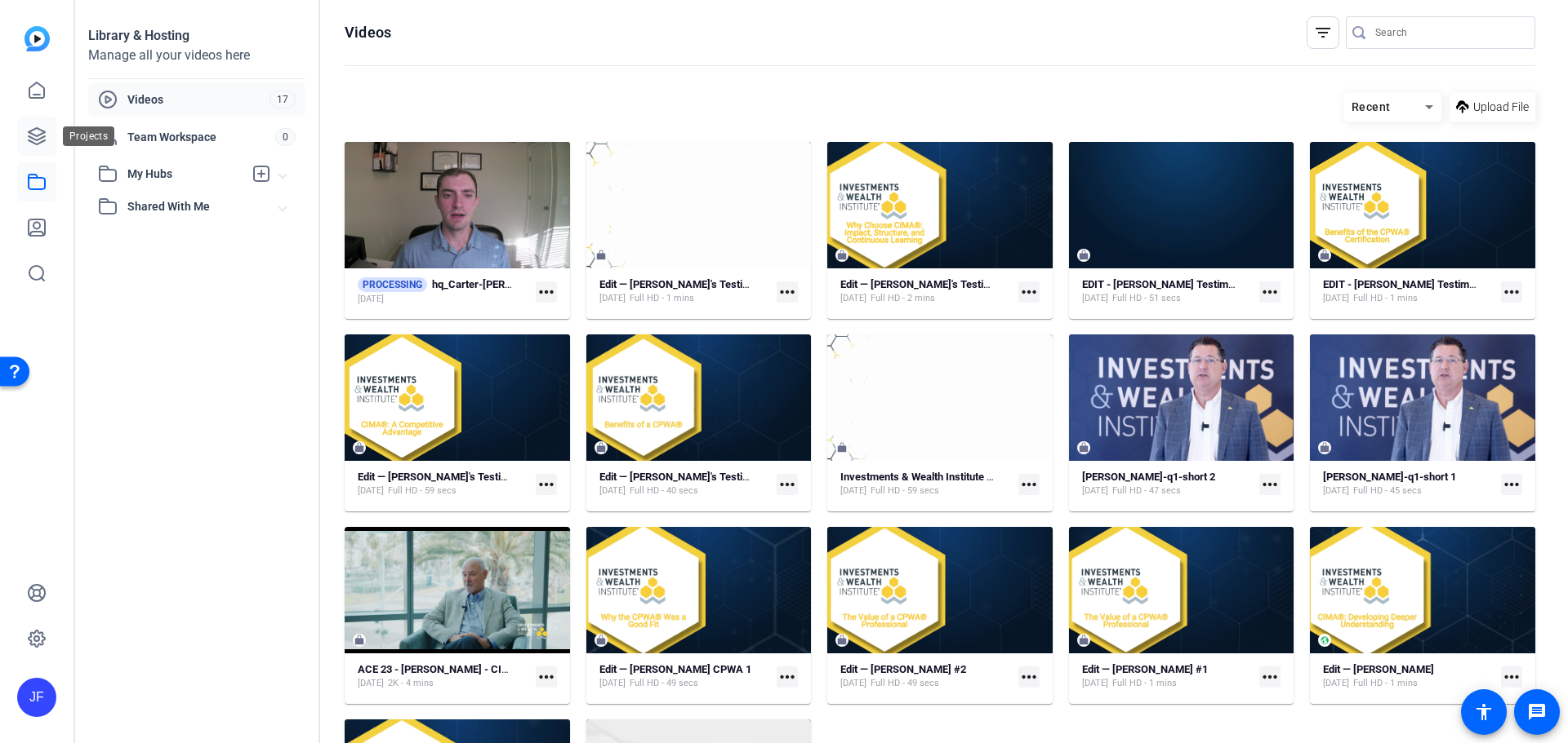
click at [37, 140] on icon at bounding box center [37, 136] width 16 height 16
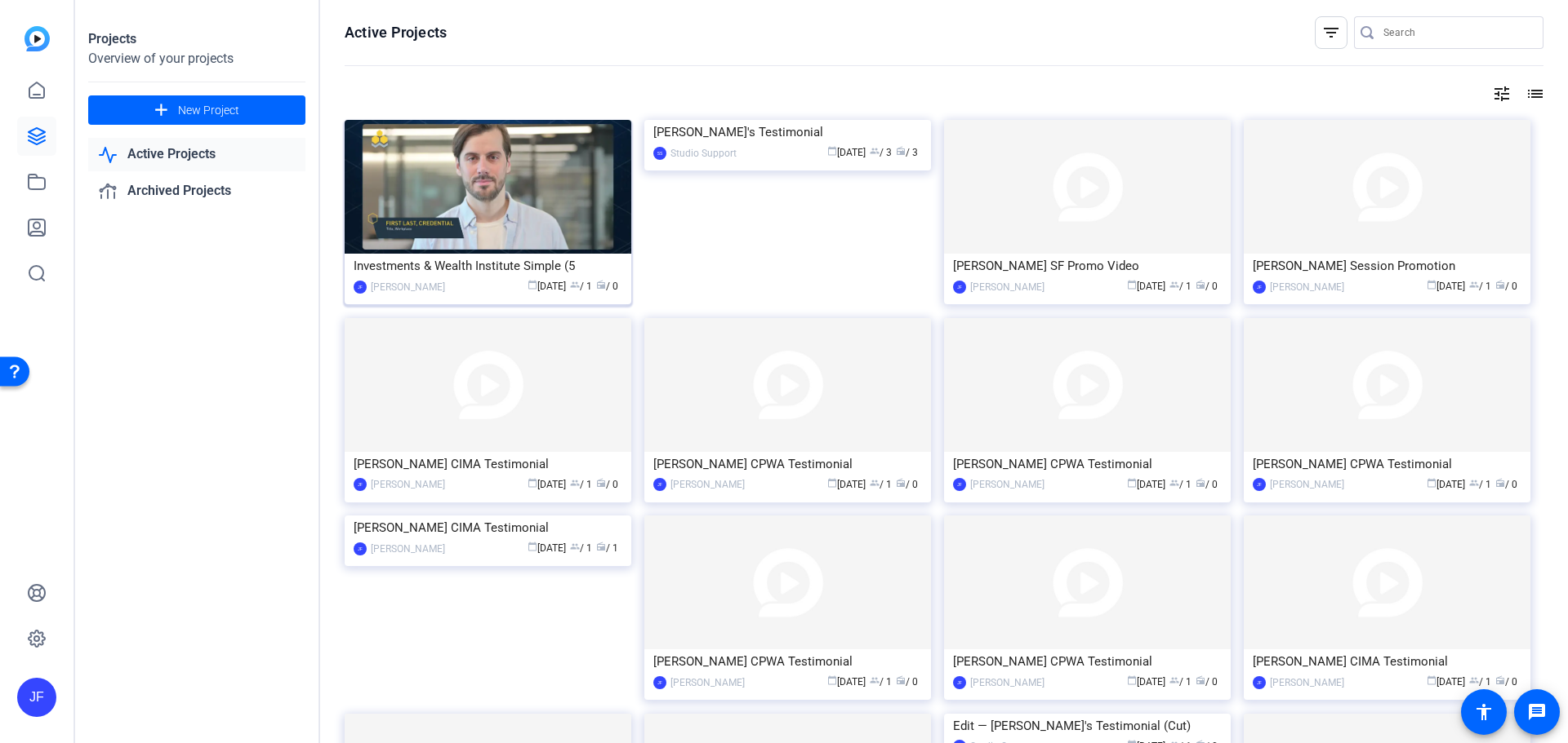
click at [515, 148] on img at bounding box center [488, 186] width 287 height 134
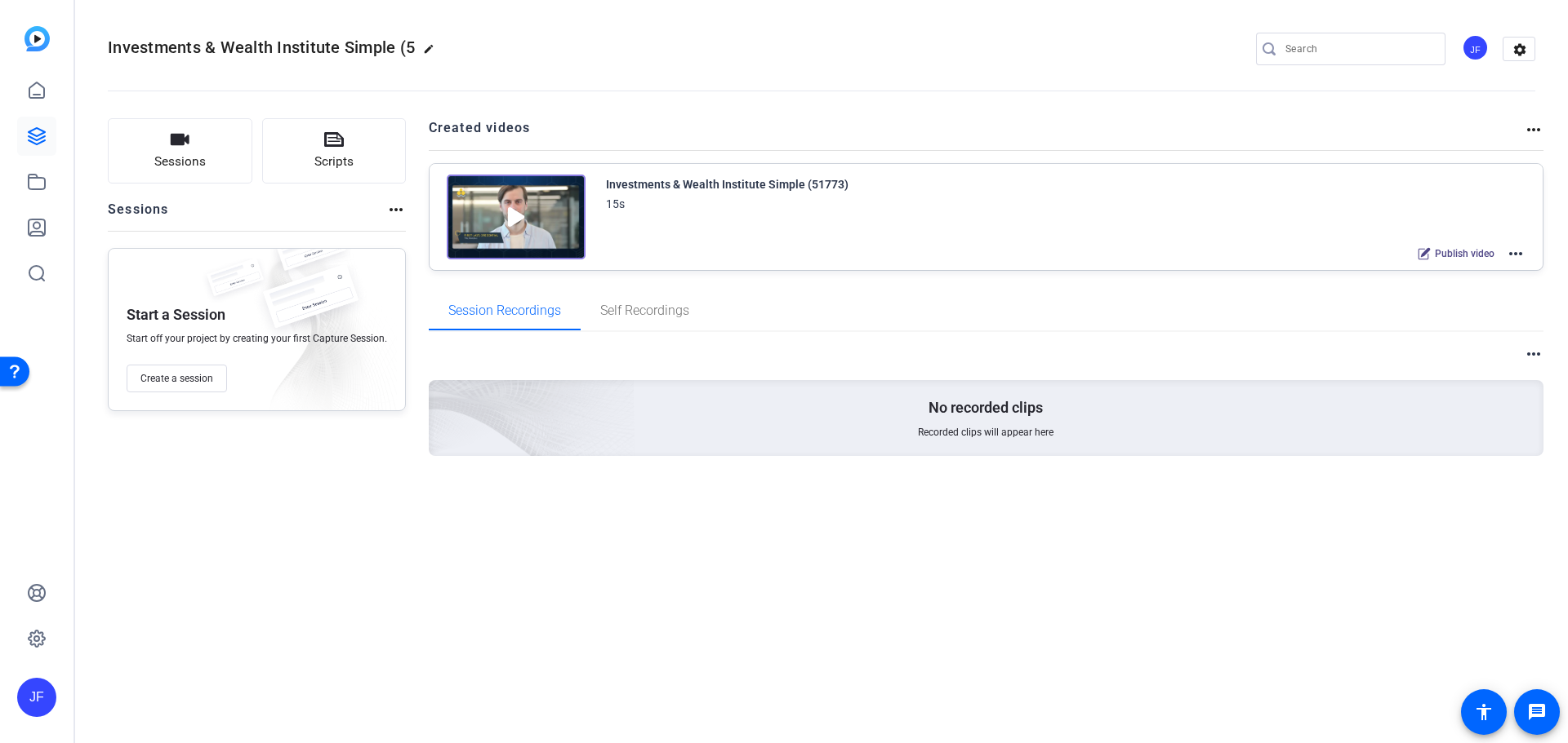
click at [1519, 248] on mat-icon "more_horiz" at bounding box center [1515, 254] width 19 height 19
click at [1447, 267] on span "Edit in Creator" at bounding box center [1456, 273] width 114 height 19
click at [556, 192] on img at bounding box center [517, 217] width 139 height 85
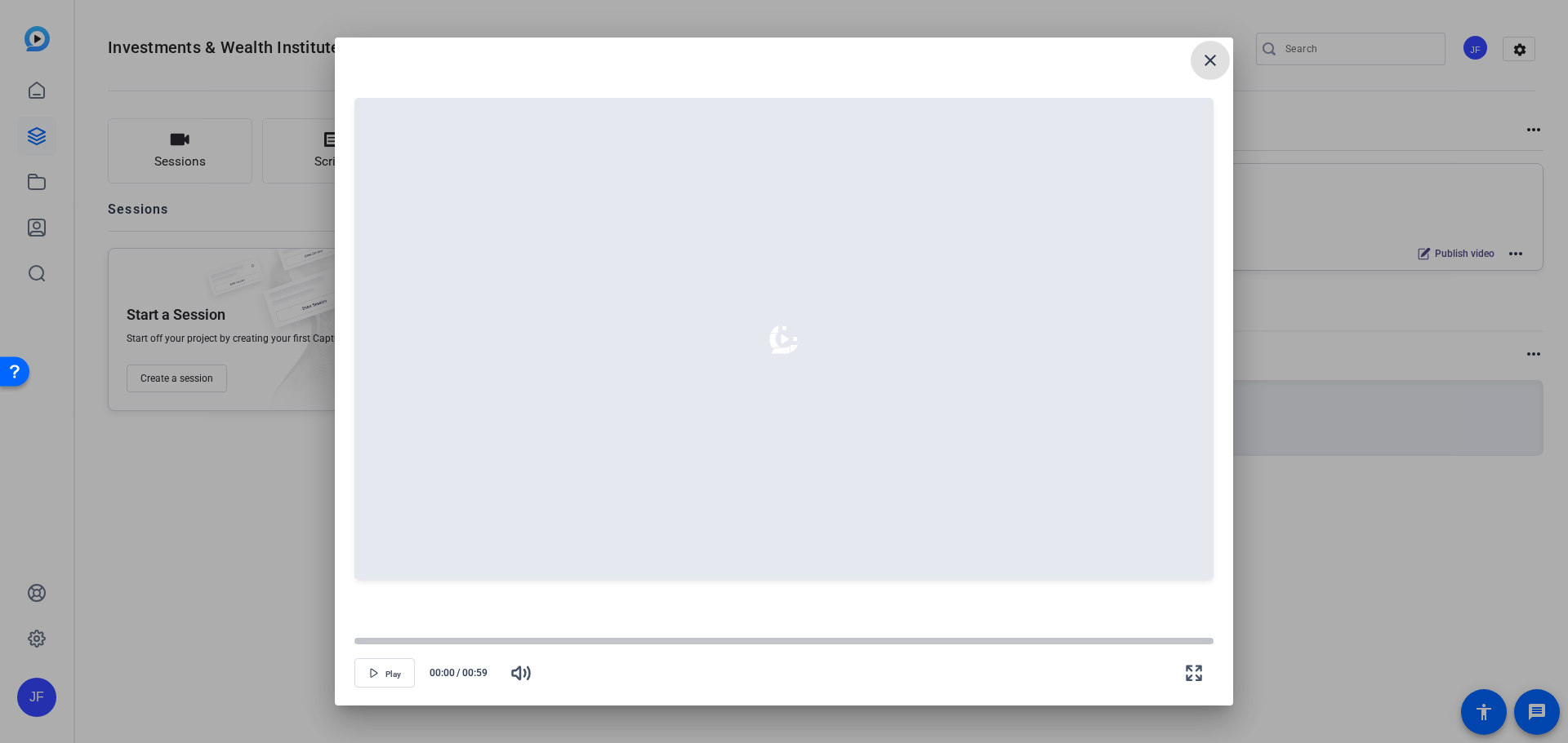
click at [1204, 57] on mat-icon "close" at bounding box center [1210, 60] width 19 height 19
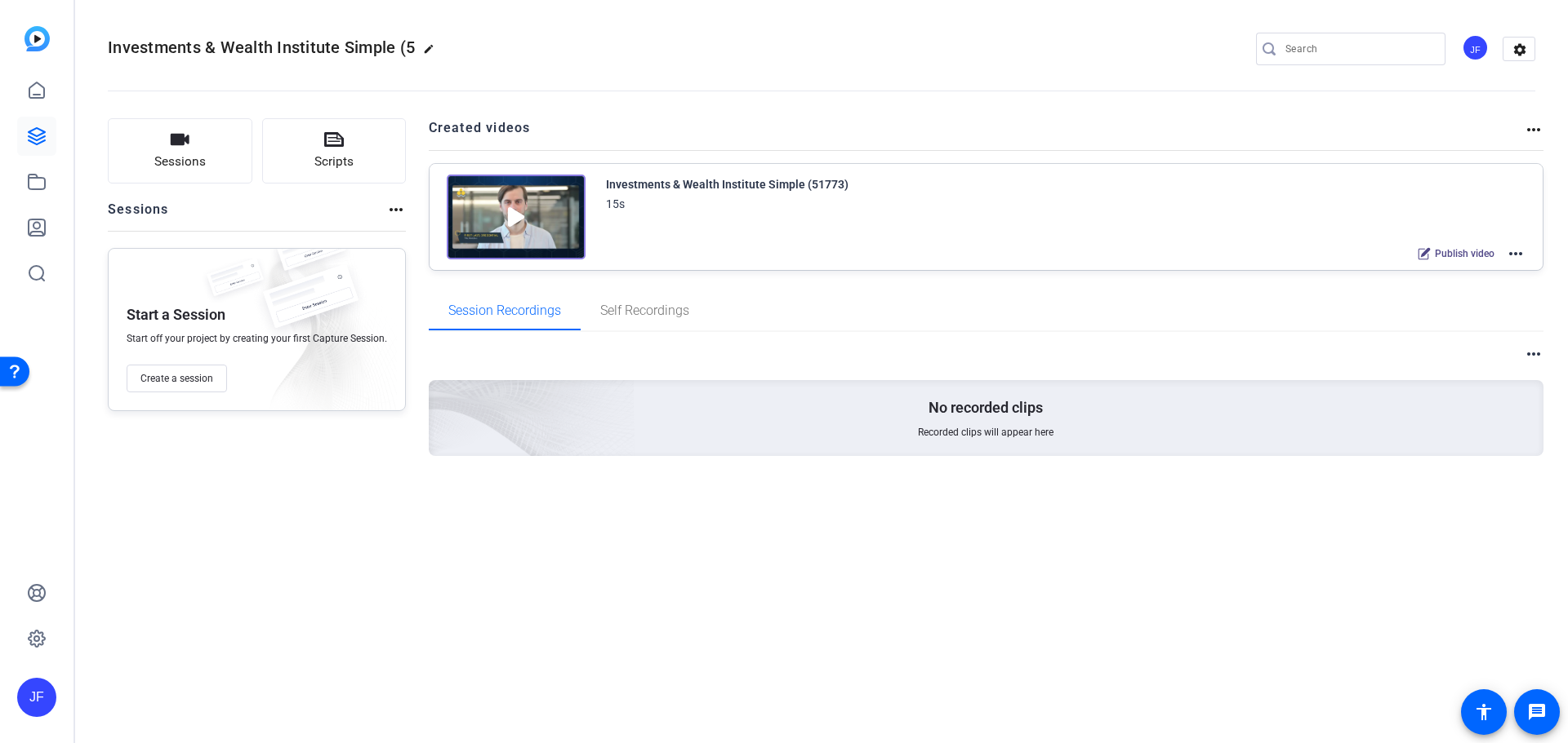
click at [1516, 260] on mat-icon "more_horiz" at bounding box center [1515, 254] width 19 height 19
click at [1442, 277] on span "Edit in Creator" at bounding box center [1456, 273] width 114 height 19
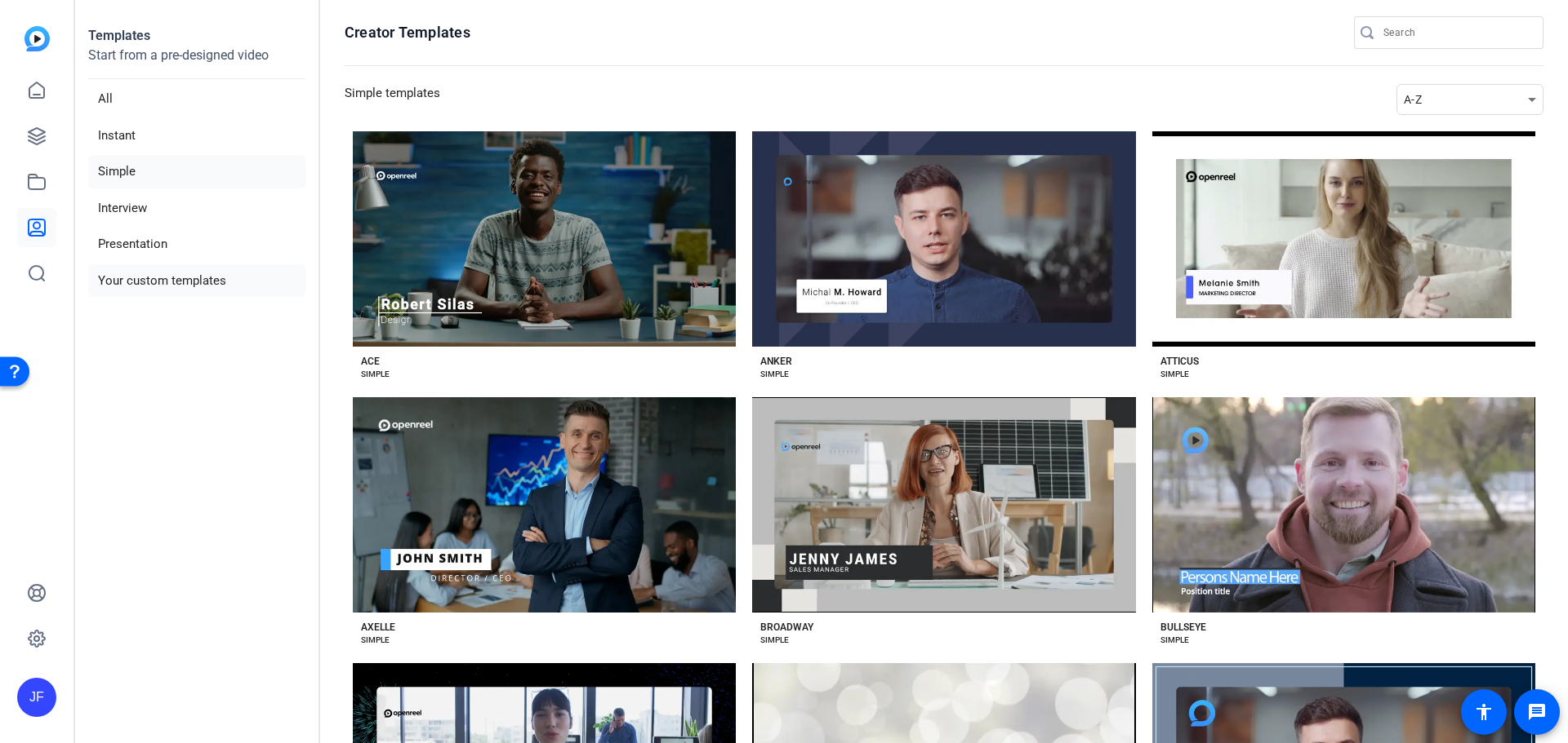
click at [162, 276] on li "Your custom templates" at bounding box center [196, 281] width 217 height 34
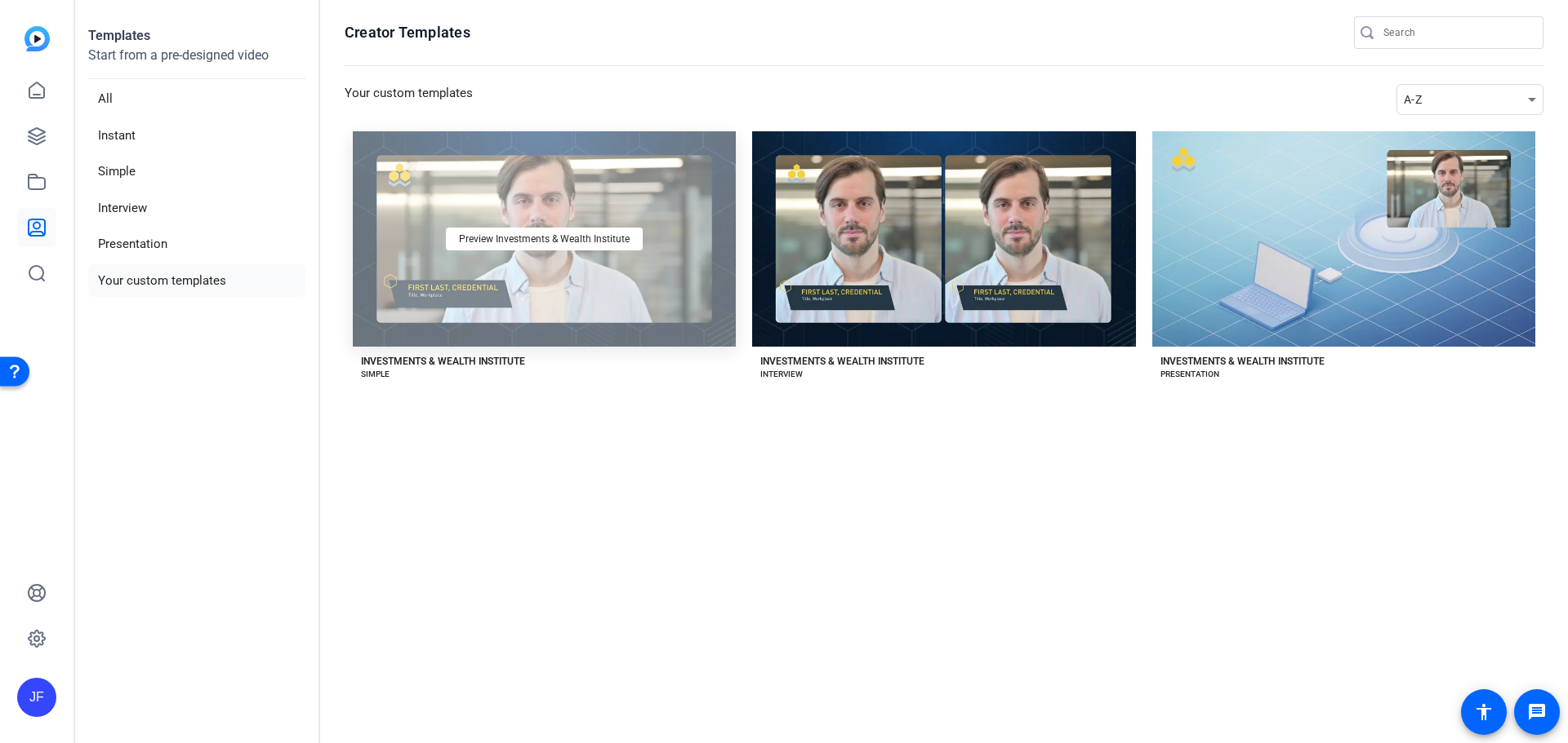
click at [569, 214] on div "Preview Investments & Wealth Institute" at bounding box center [544, 238] width 383 height 215
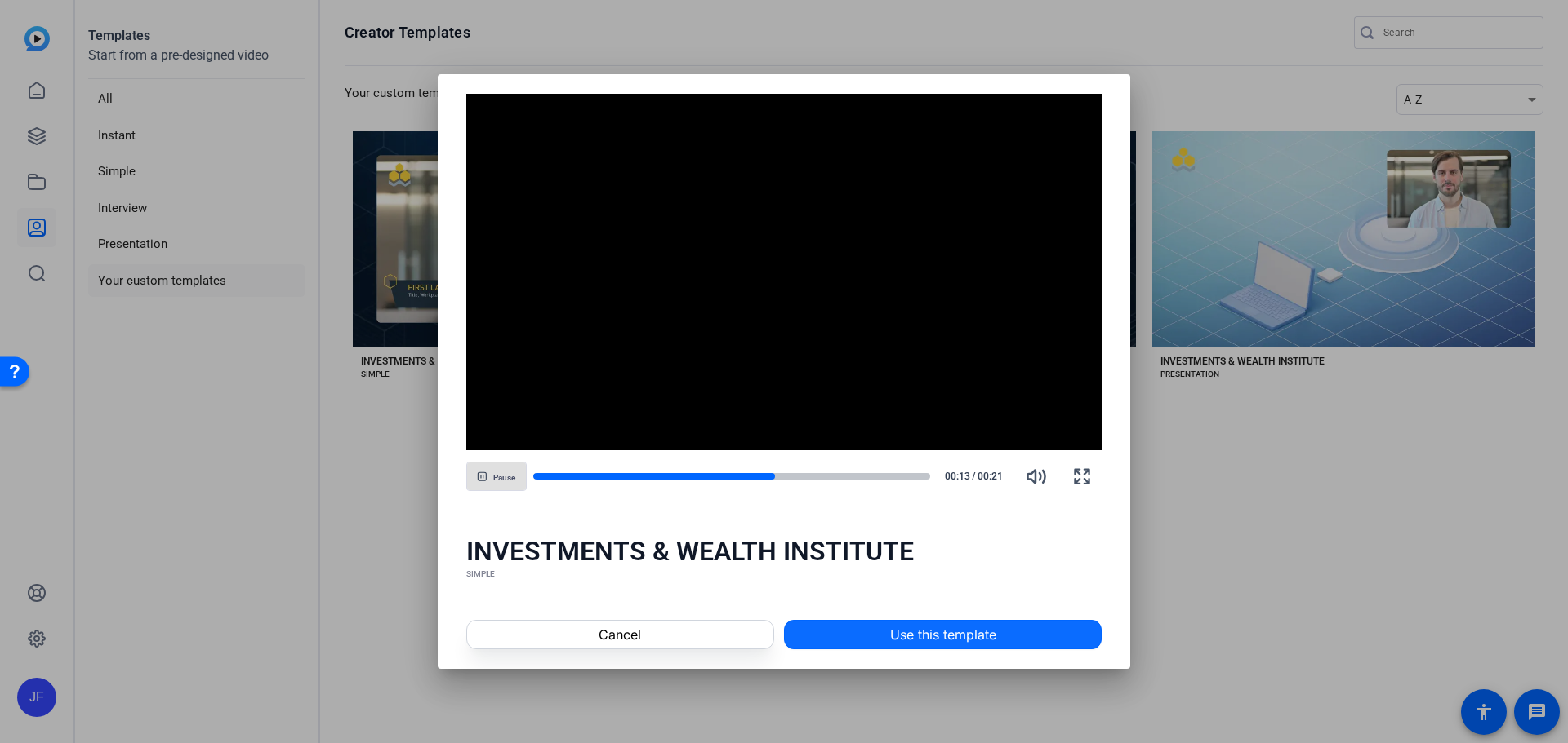
click at [951, 639] on span "Use this template" at bounding box center [943, 635] width 106 height 19
